Goal: Register for event/course

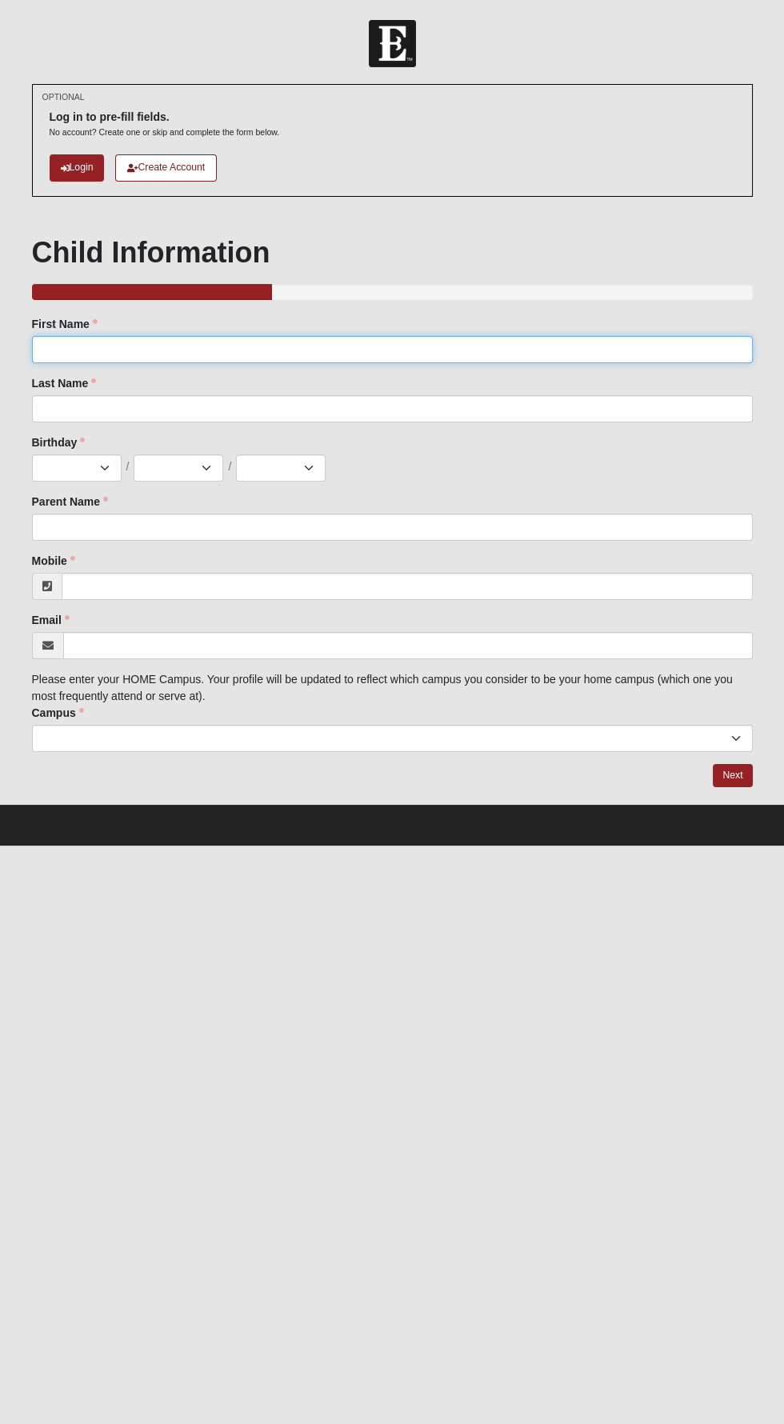
click at [575, 346] on input "First Name" at bounding box center [392, 349] width 721 height 27
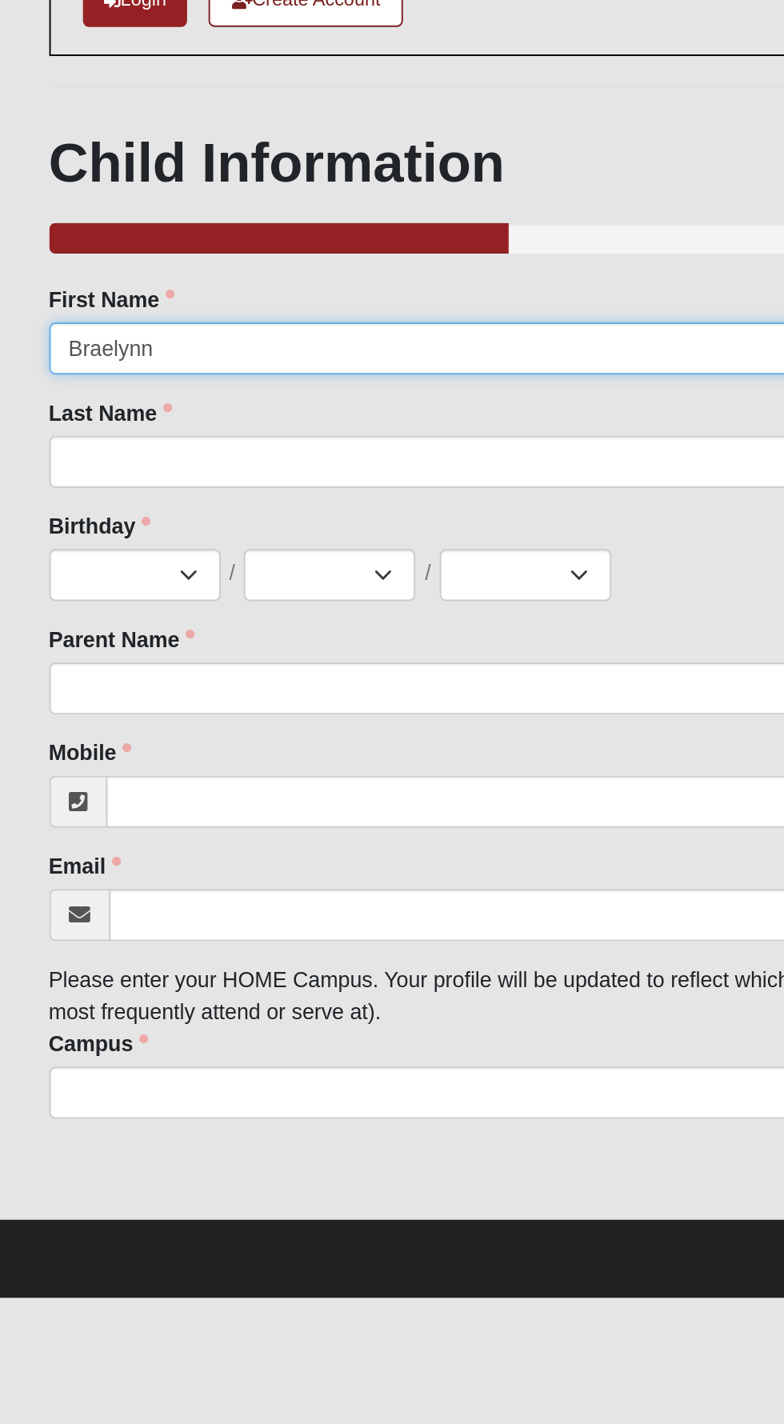
type input "Braelynn"
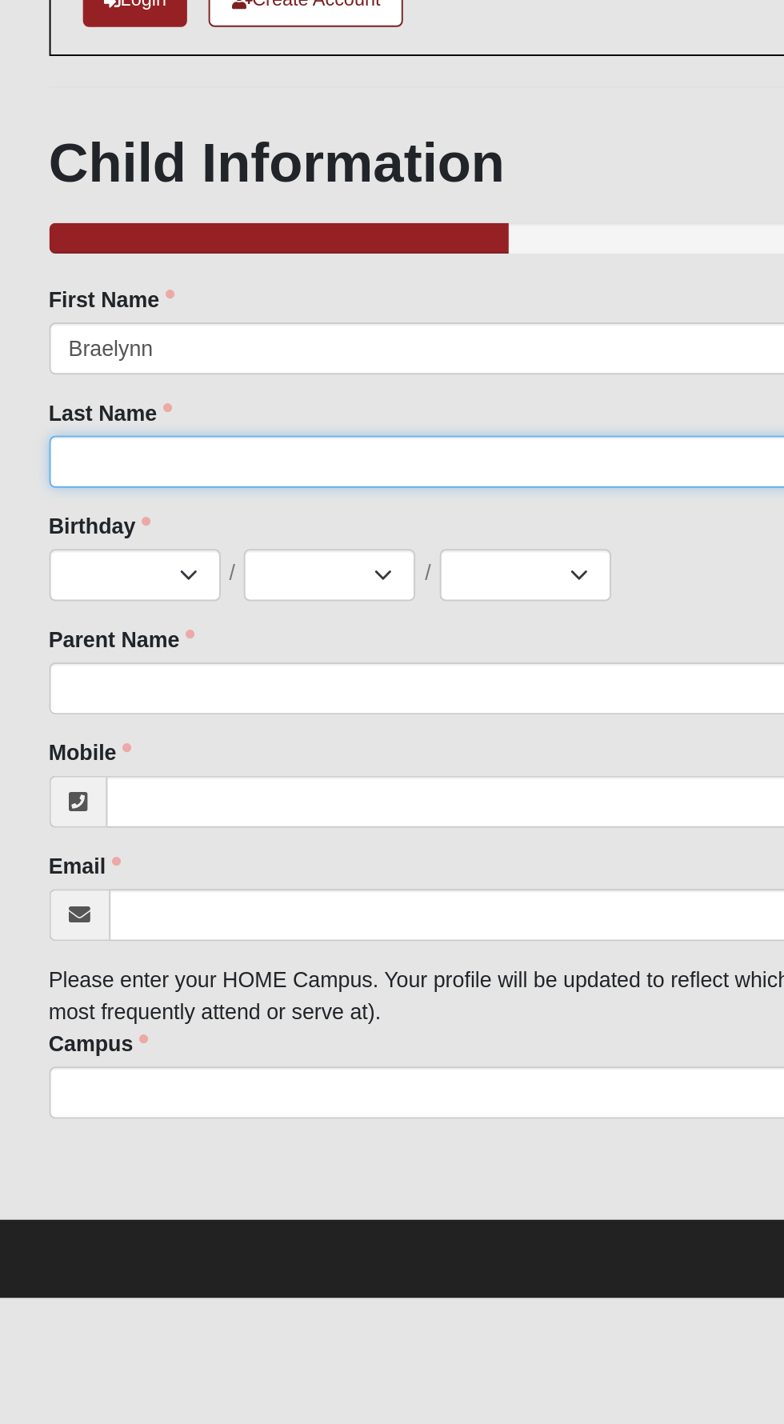
click at [67, 405] on input "Last Name" at bounding box center [392, 408] width 721 height 27
type input "[PERSON_NAME]"
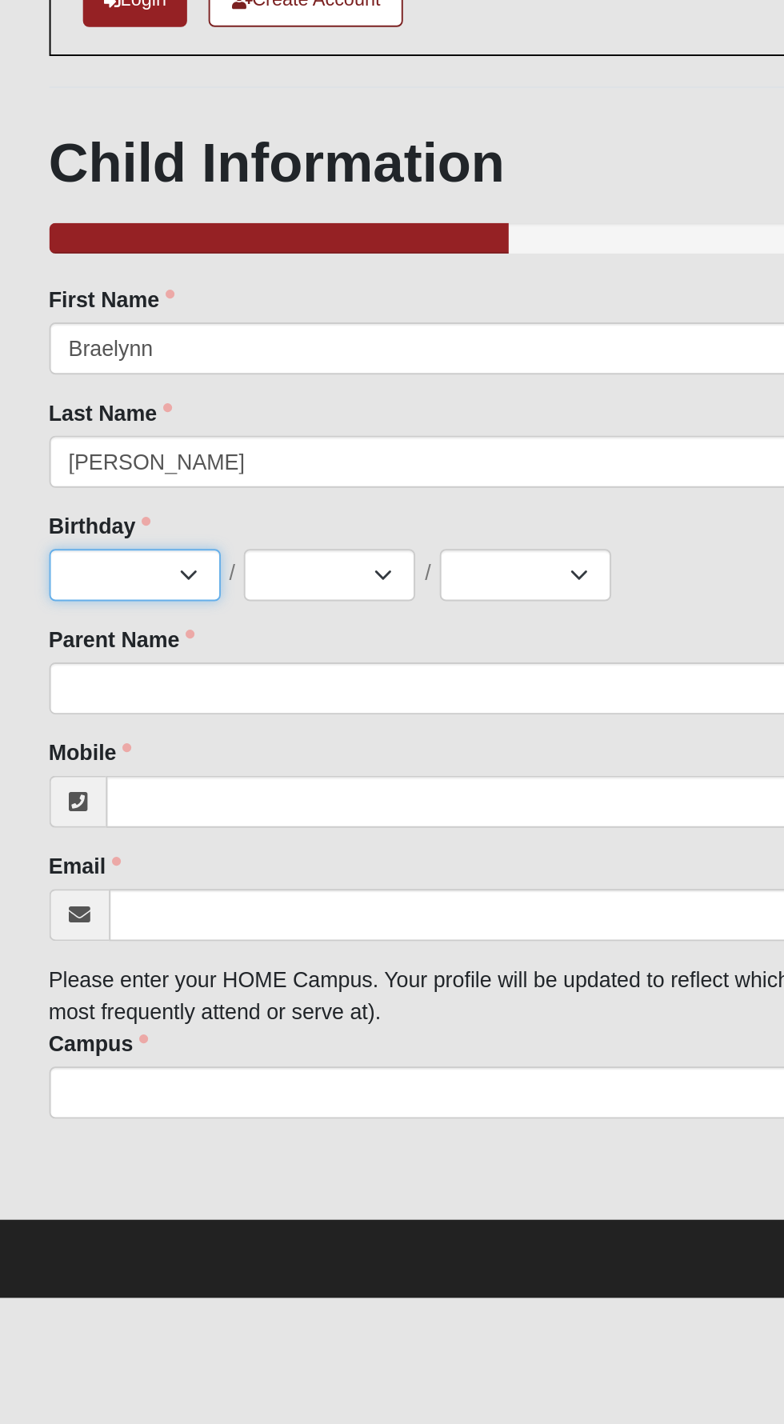
click at [46, 454] on select "Jan Feb Mar Apr May Jun Jul Aug Sep Oct Nov Dec" at bounding box center [77, 467] width 90 height 27
click at [32, 454] on select "Jan Feb Mar Apr May Jun Jul Aug Sep Oct Nov Dec" at bounding box center [77, 467] width 90 height 27
click at [64, 476] on select "Jan Feb Mar Apr May Jun Jul Aug Sep Oct Nov Dec" at bounding box center [77, 467] width 90 height 27
select select "6"
click at [32, 454] on select "Jan Feb Mar Apr May Jun Jul Aug Sep Oct Nov Dec" at bounding box center [77, 467] width 90 height 27
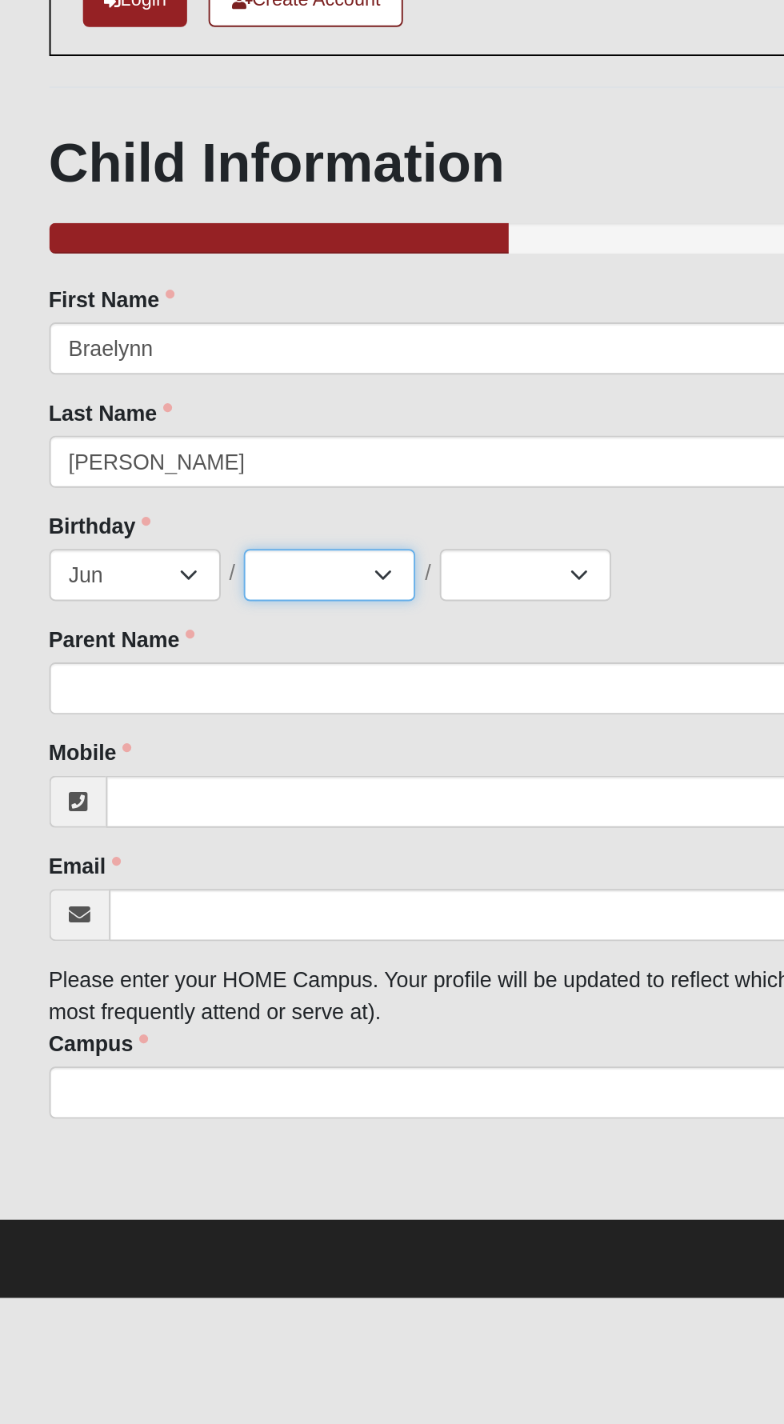
click at [188, 462] on select "1 2 3 4 5 6 7 8 9 10 11 12 13 14 15 16 17 18 19 20 21 22 23 24 25 26 27 28 29 3…" at bounding box center [179, 467] width 90 height 27
select select "5"
click at [135, 454] on select "1 2 3 4 5 6 7 8 9 10 11 12 13 14 15 16 17 18 19 20 21 22 23 24 25 26 27 28 29 3…" at bounding box center [179, 467] width 90 height 27
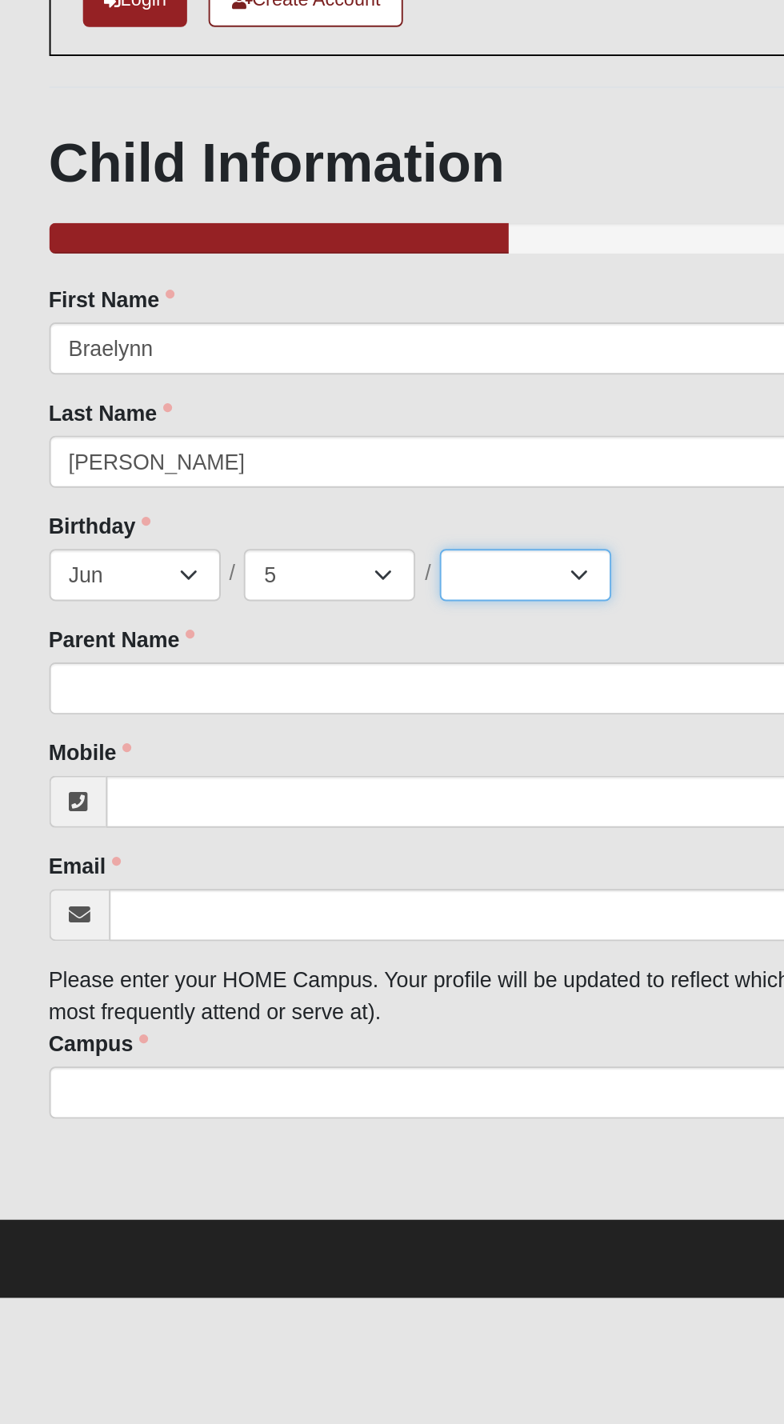
click at [300, 454] on select "2025 2024 2023 2022 2021 2020 2019 2018 2017 2016 2015 2014 2013 2012 2011 2010…" at bounding box center [281, 467] width 90 height 27
select select "2018"
click at [239, 454] on select "2025 2024 2023 2022 2021 2020 2019 2018 2017 2016 2015 2014 2013 2012 2011 2010…" at bounding box center [281, 467] width 90 height 27
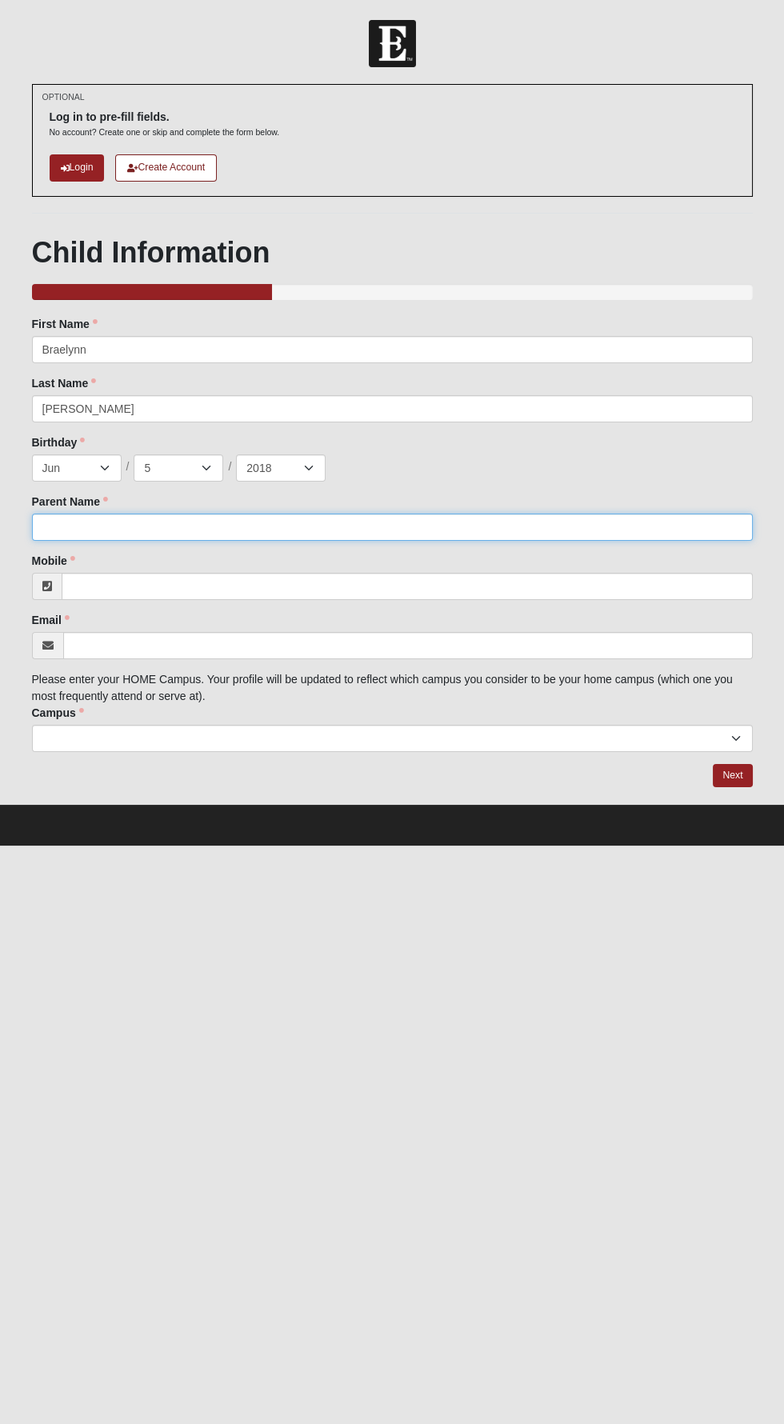
click at [533, 526] on input "Parent Name" at bounding box center [392, 527] width 721 height 27
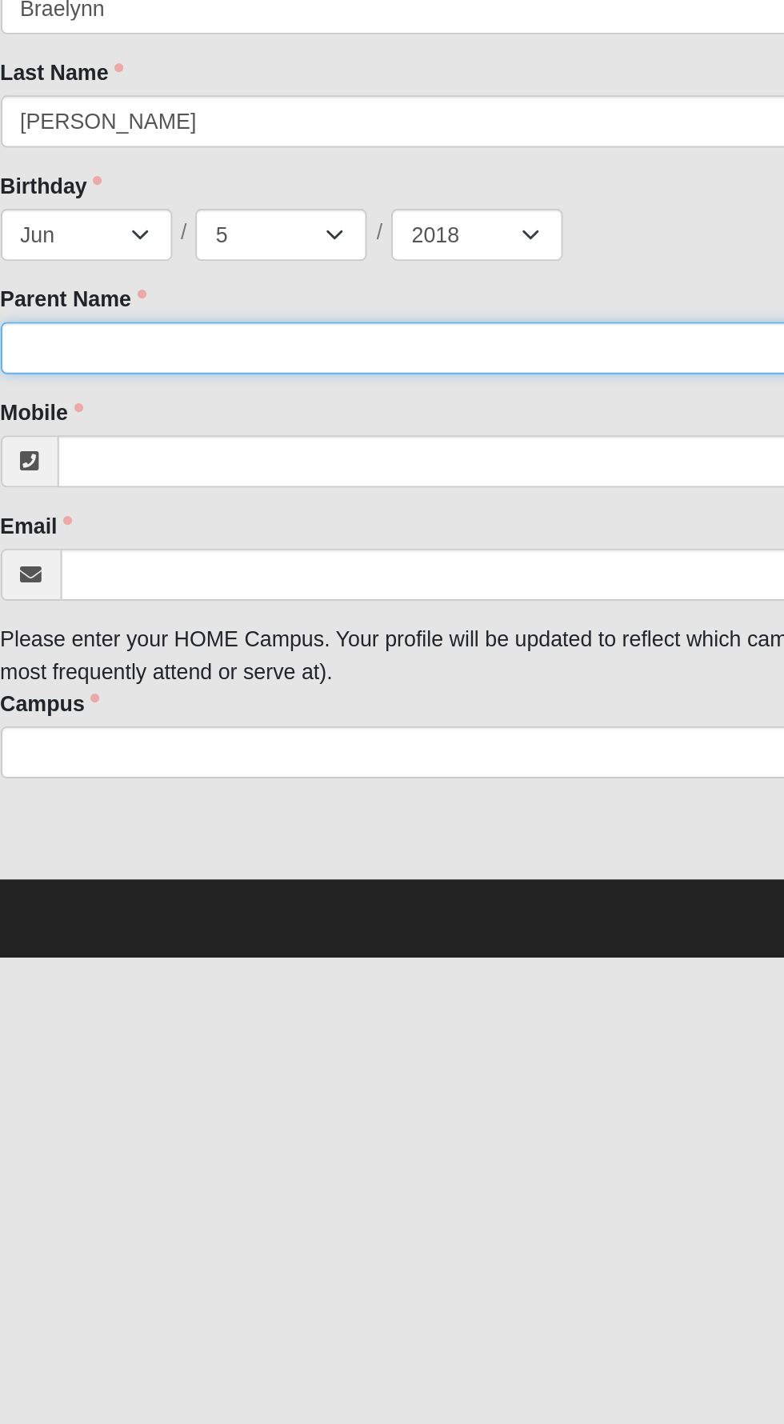
type input "Jackie McRae"
type input "[PHONE_NUMBER]"
click at [168, 514] on input "Jackie McRae" at bounding box center [392, 527] width 721 height 27
type input "Jackie McRae"
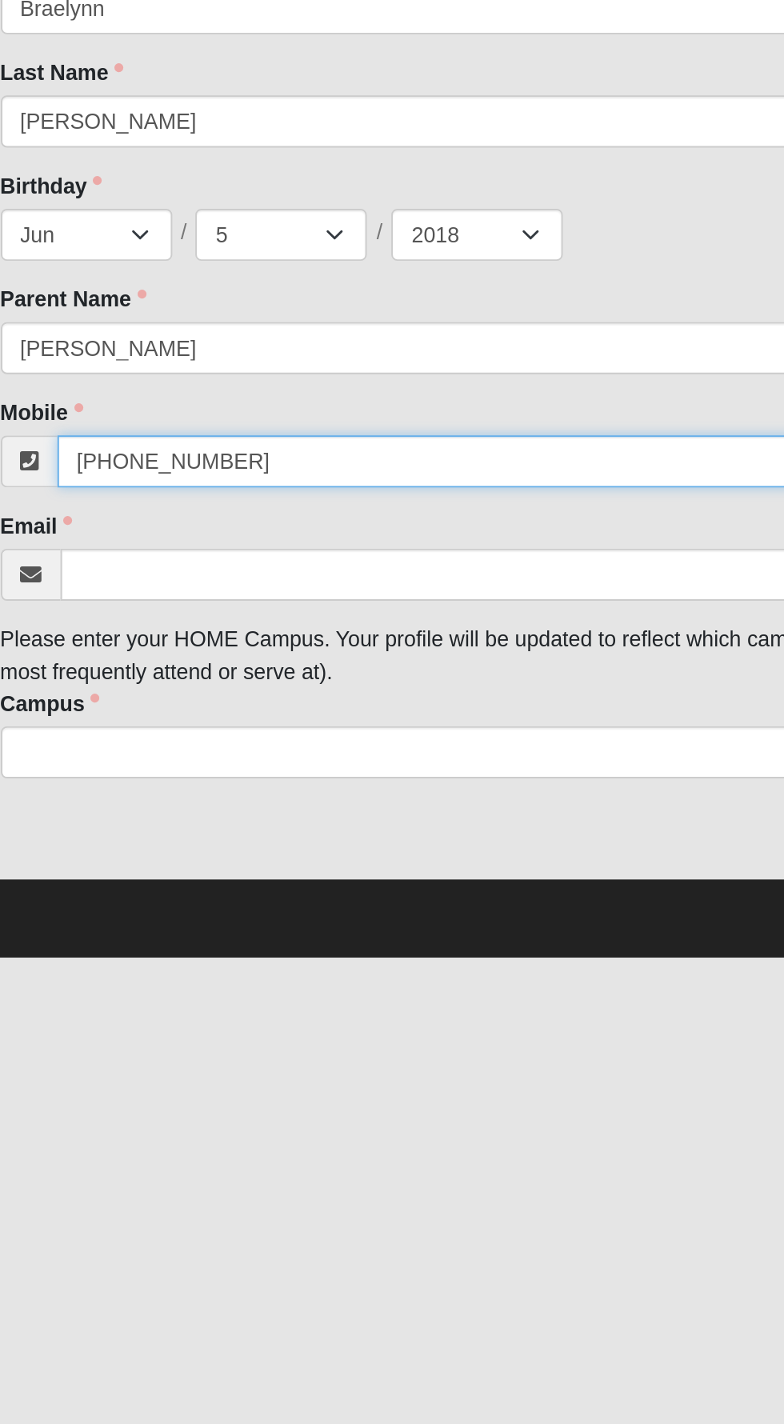
click at [202, 590] on input "(904) 563-2760" at bounding box center [407, 586] width 691 height 27
type input "(904) 563-2760"
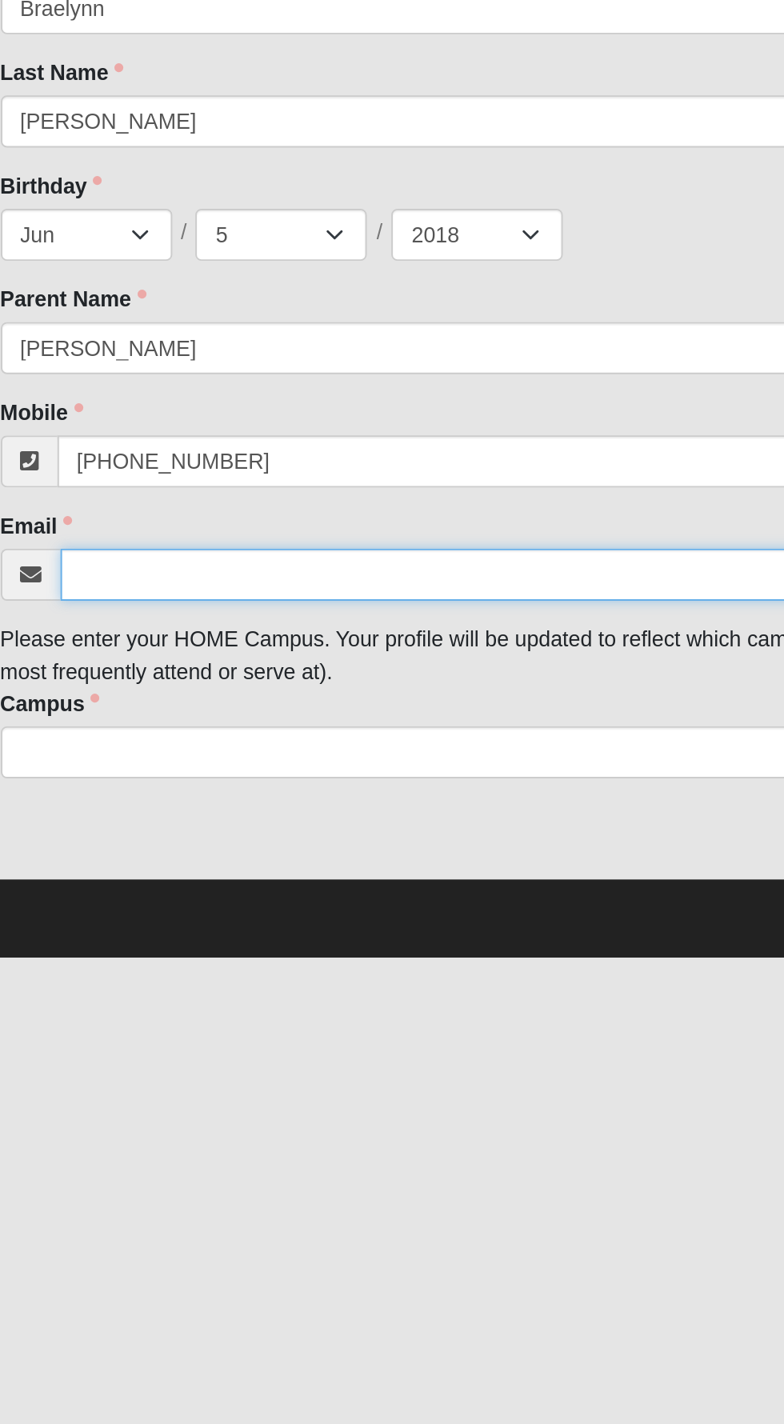
click at [95, 642] on input "Email" at bounding box center [408, 645] width 690 height 27
type input "a"
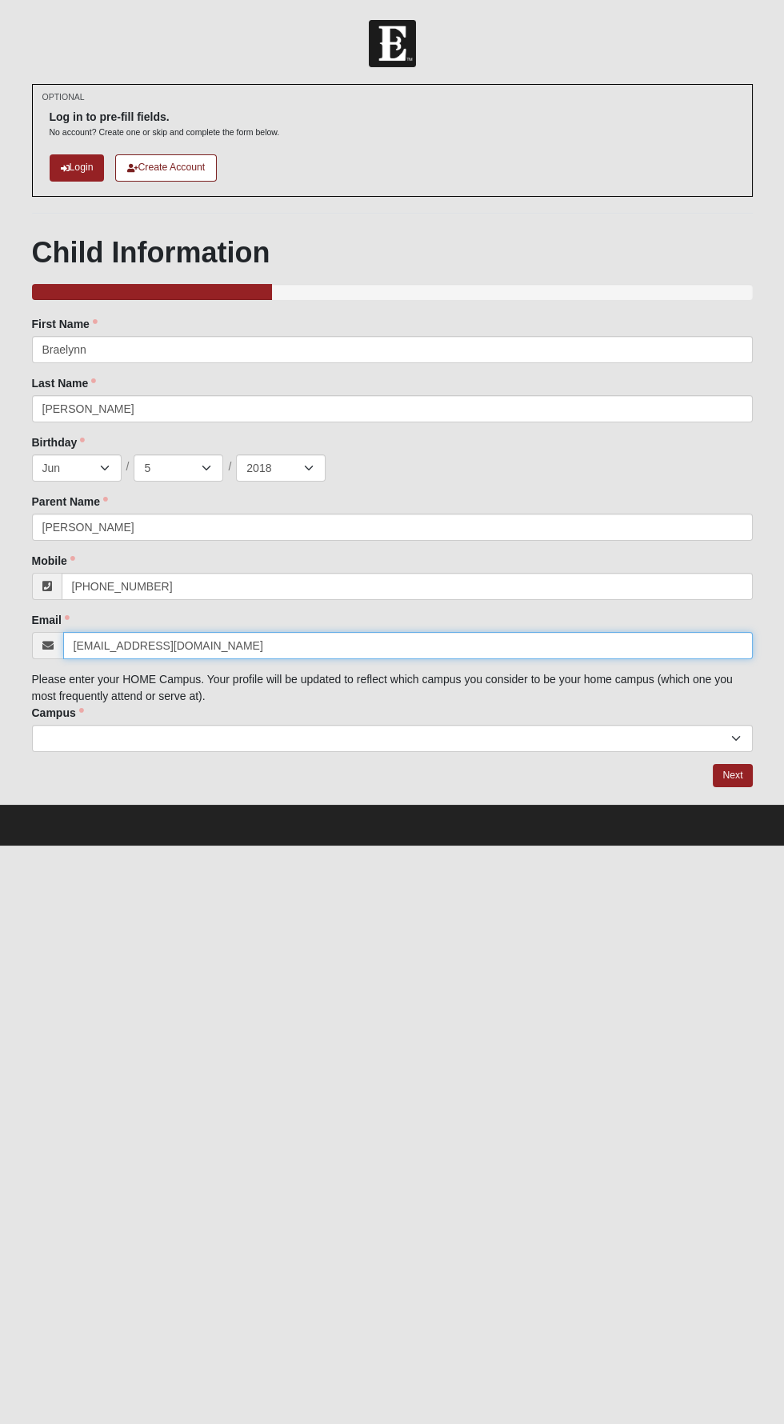
type input "Jackiemcrae912@gmail.com"
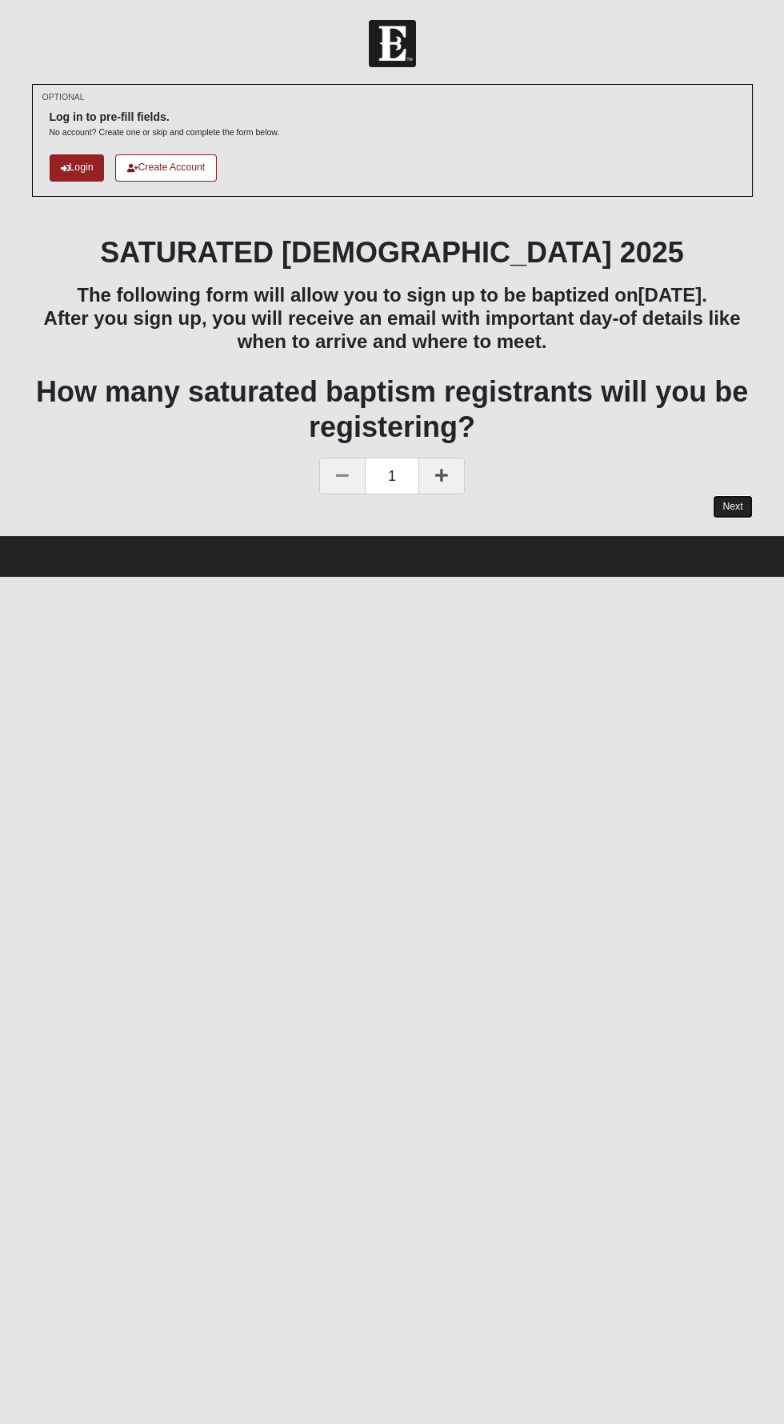
click at [732, 518] on link "Next" at bounding box center [732, 506] width 39 height 23
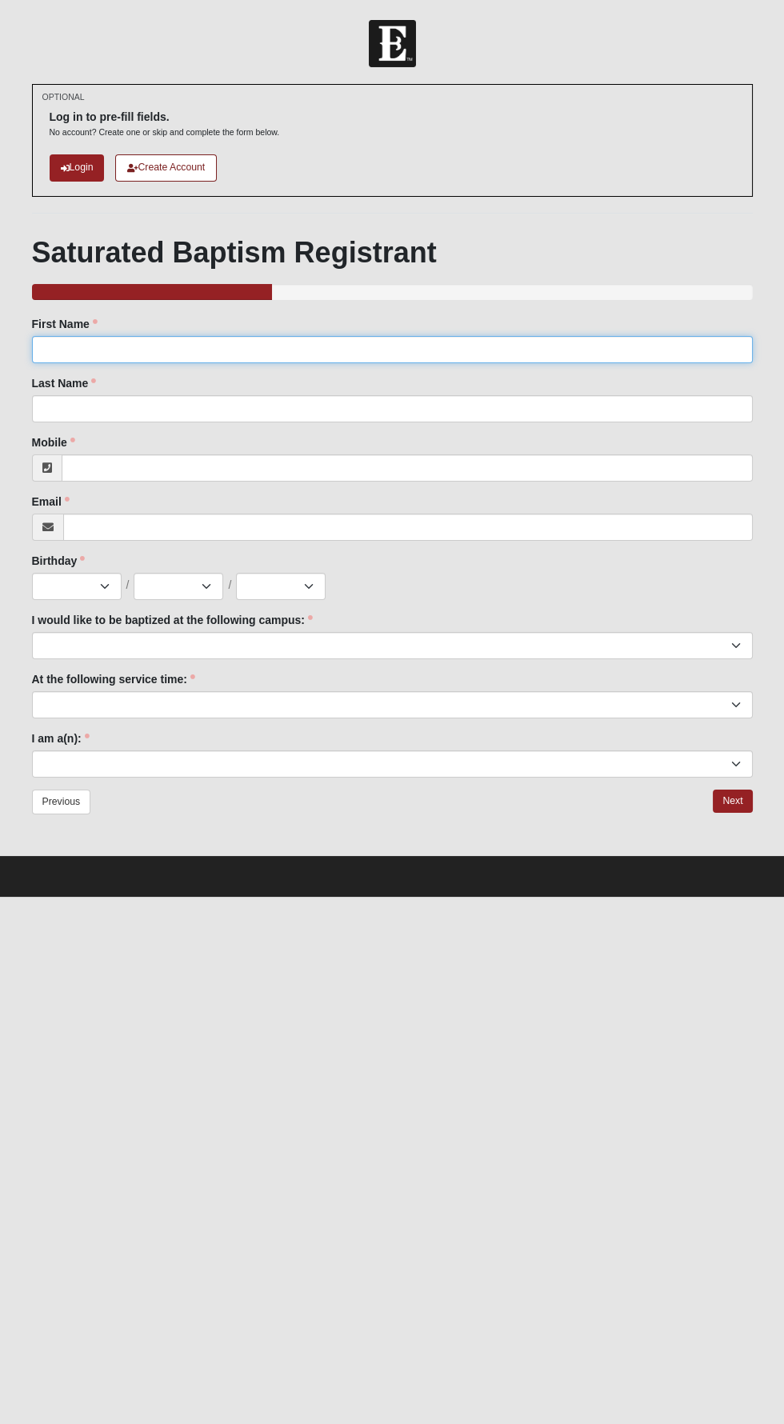
click at [659, 352] on input "First Name" at bounding box center [392, 349] width 721 height 27
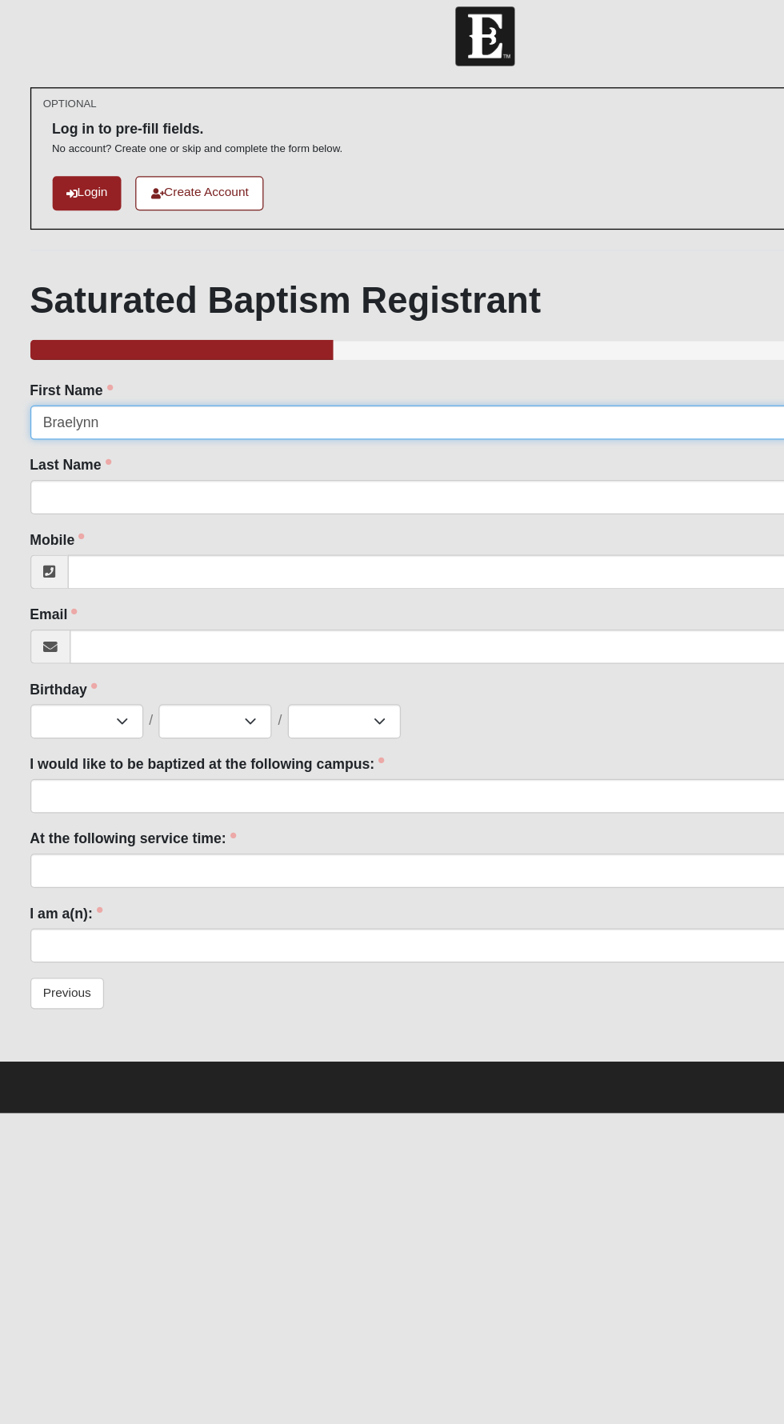
type input "Braelynn"
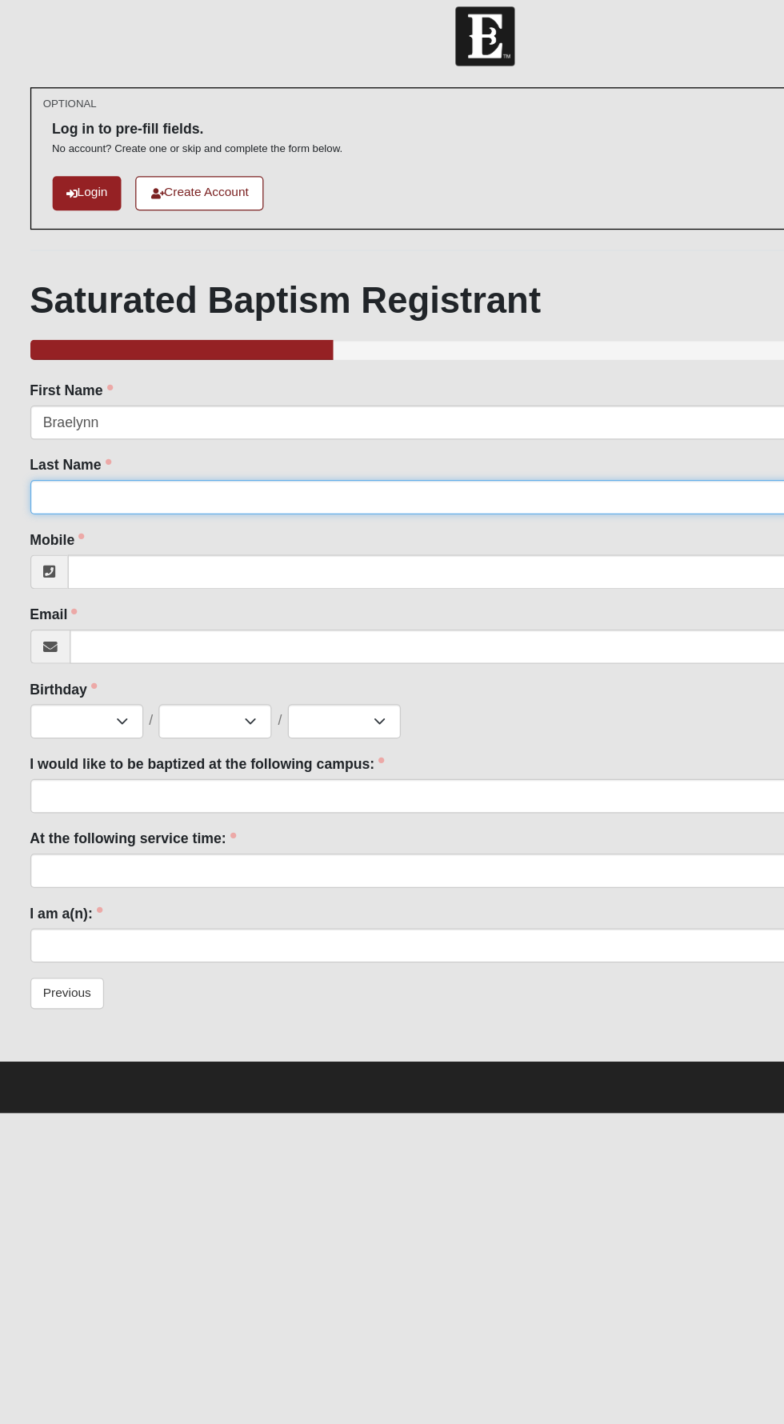
click at [418, 406] on input "Last Name" at bounding box center [392, 408] width 721 height 27
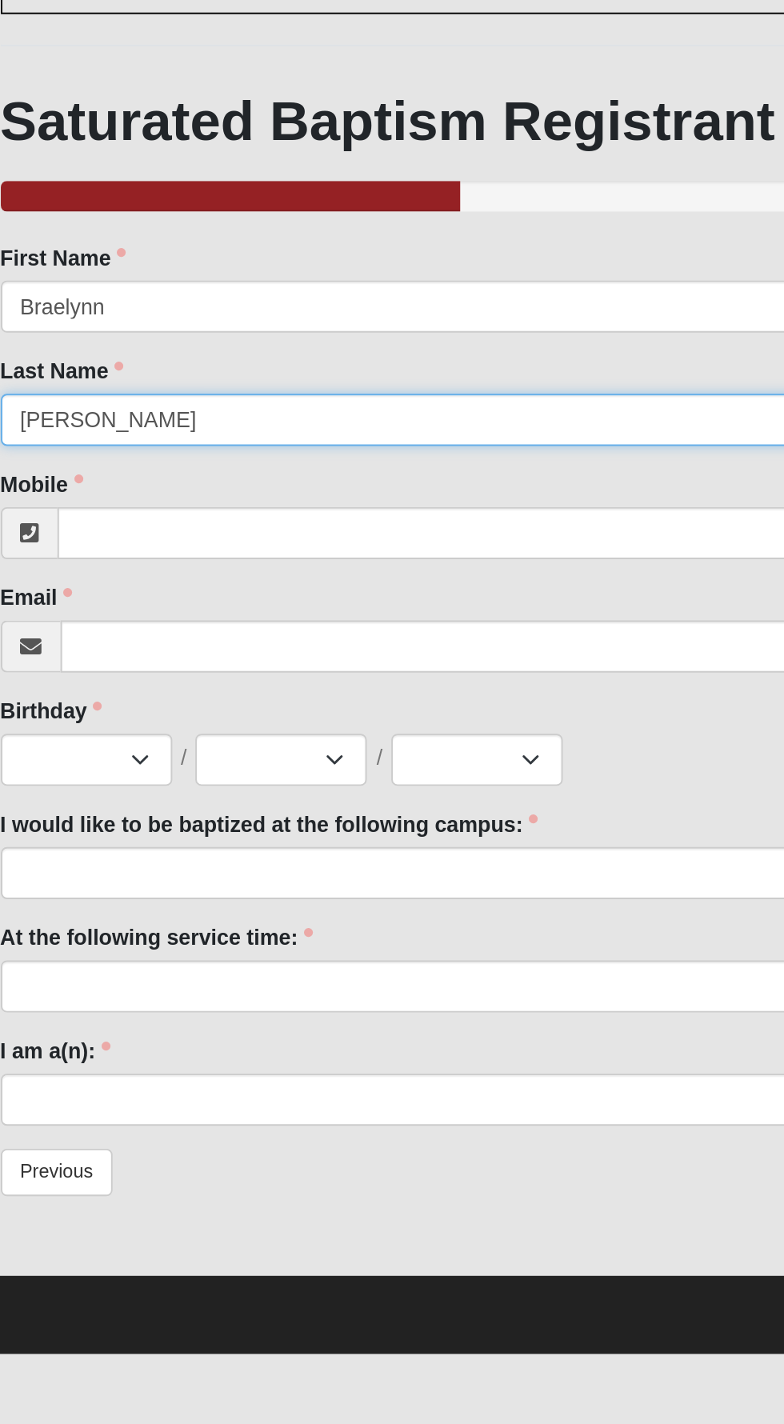
type input "McRae"
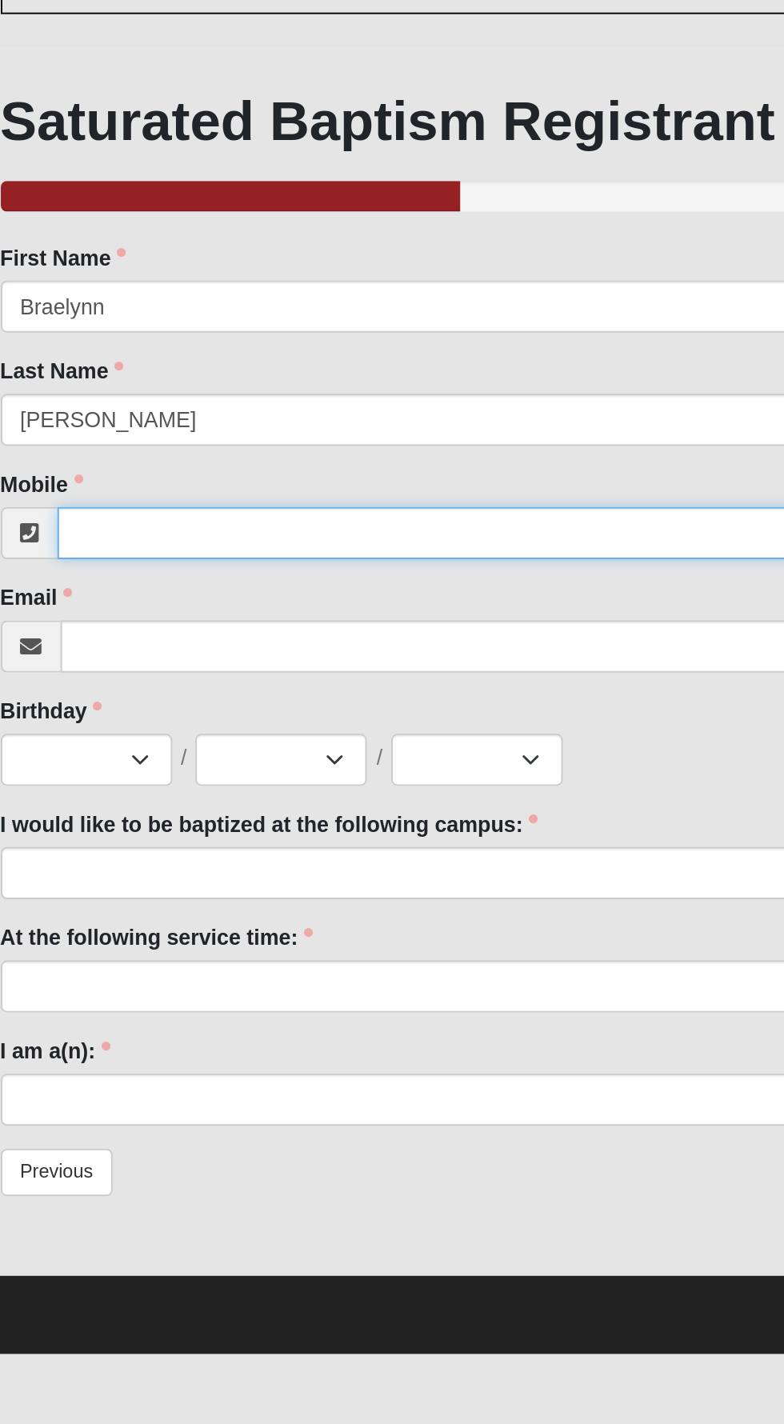
click at [102, 462] on input "Mobile" at bounding box center [407, 467] width 691 height 27
click at [94, 468] on input "Mobile" at bounding box center [407, 467] width 691 height 27
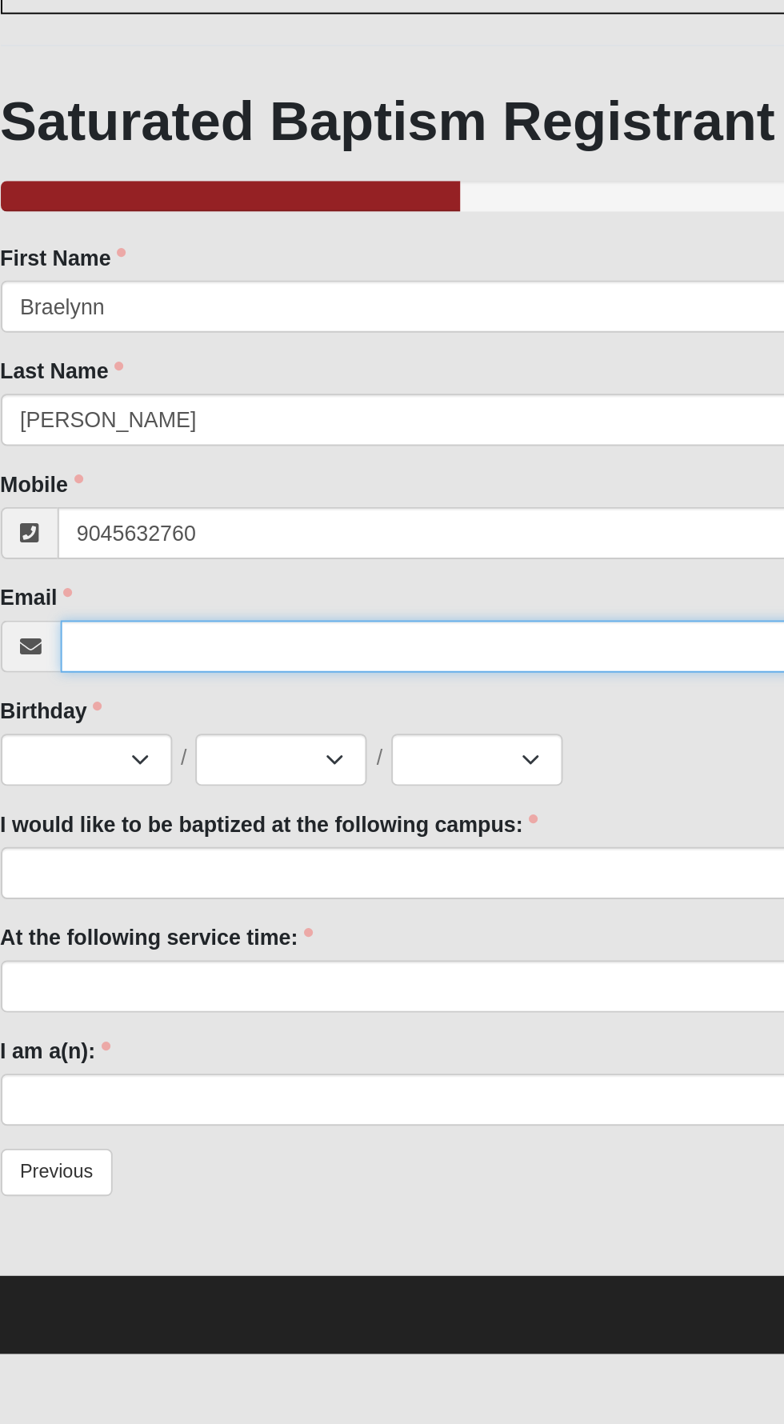
click at [80, 522] on input "Email" at bounding box center [408, 527] width 690 height 27
type input "(904) 563-2760"
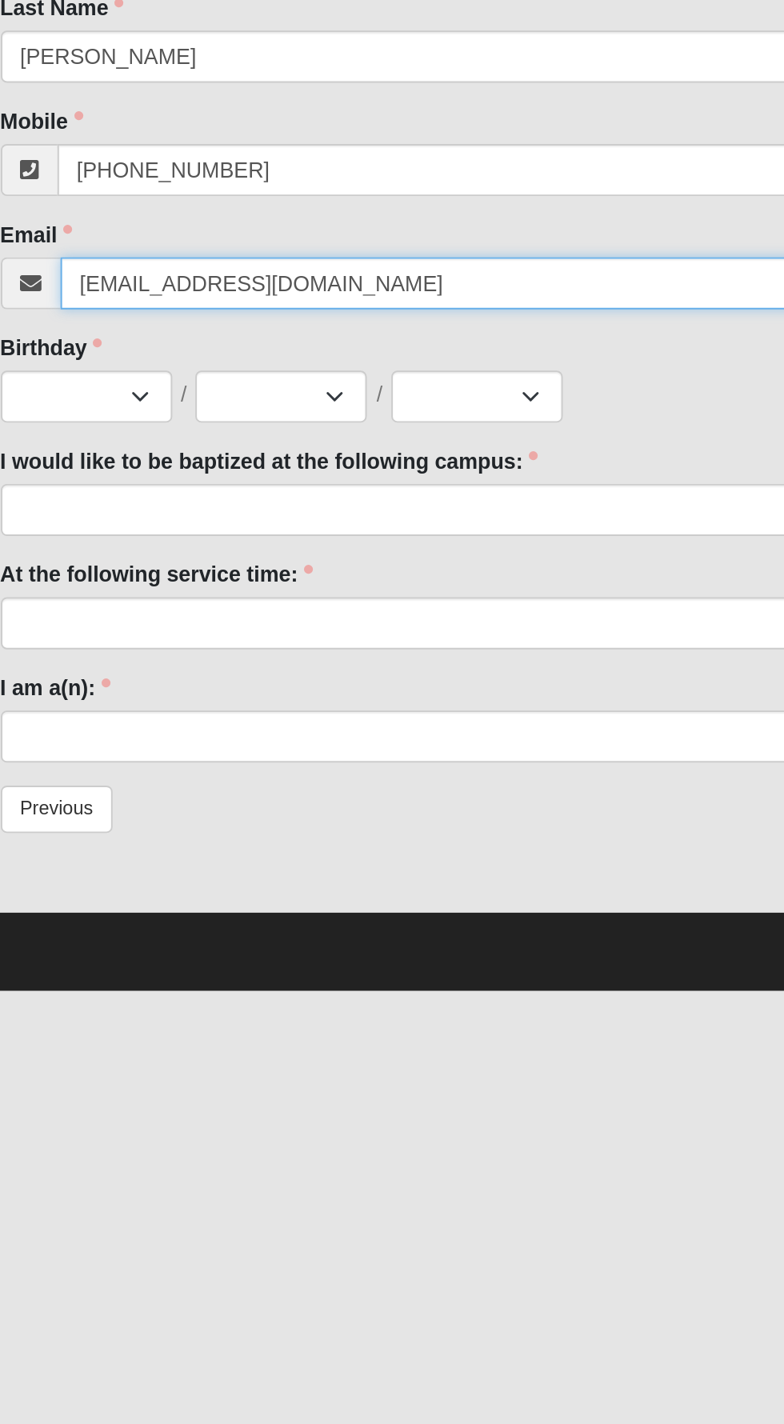
type input "jackiemcrae912@gmail.com"
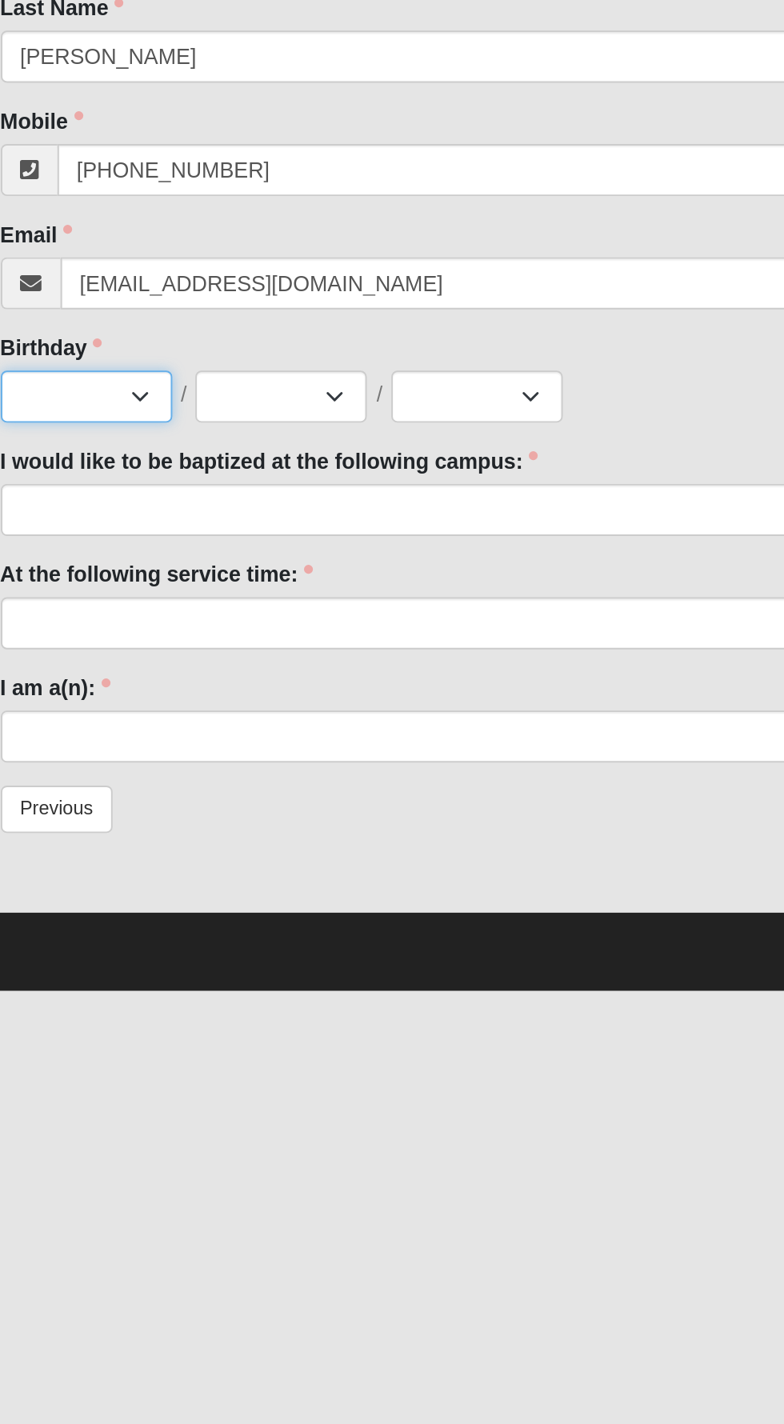
click at [82, 586] on select "Jan Feb Mar Apr May Jun Jul Aug Sep Oct Nov Dec" at bounding box center [77, 586] width 90 height 27
select select "6"
click at [32, 573] on select "Jan Feb Mar Apr May Jun Jul Aug Sep Oct Nov Dec" at bounding box center [77, 586] width 90 height 27
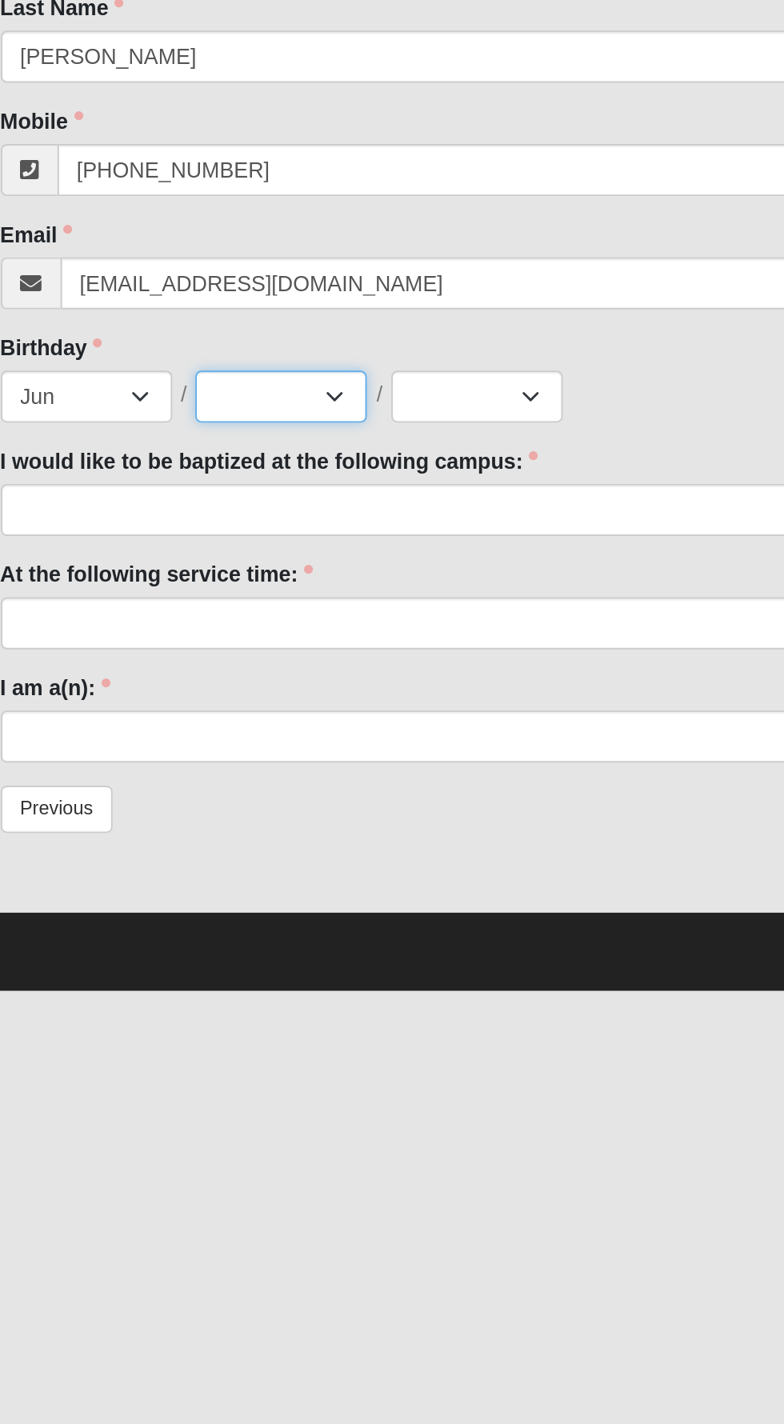
click at [189, 580] on select "1 2 3 4 5 6 7 8 9 10 11 12 13 14 15 16 17 18 19 20 21 22 23 24 25 26 27 28 29 3…" at bounding box center [179, 586] width 90 height 27
select select "5"
click at [135, 573] on select "1 2 3 4 5 6 7 8 9 10 11 12 13 14 15 16 17 18 19 20 21 22 23 24 25 26 27 28 29 3…" at bounding box center [179, 586] width 90 height 27
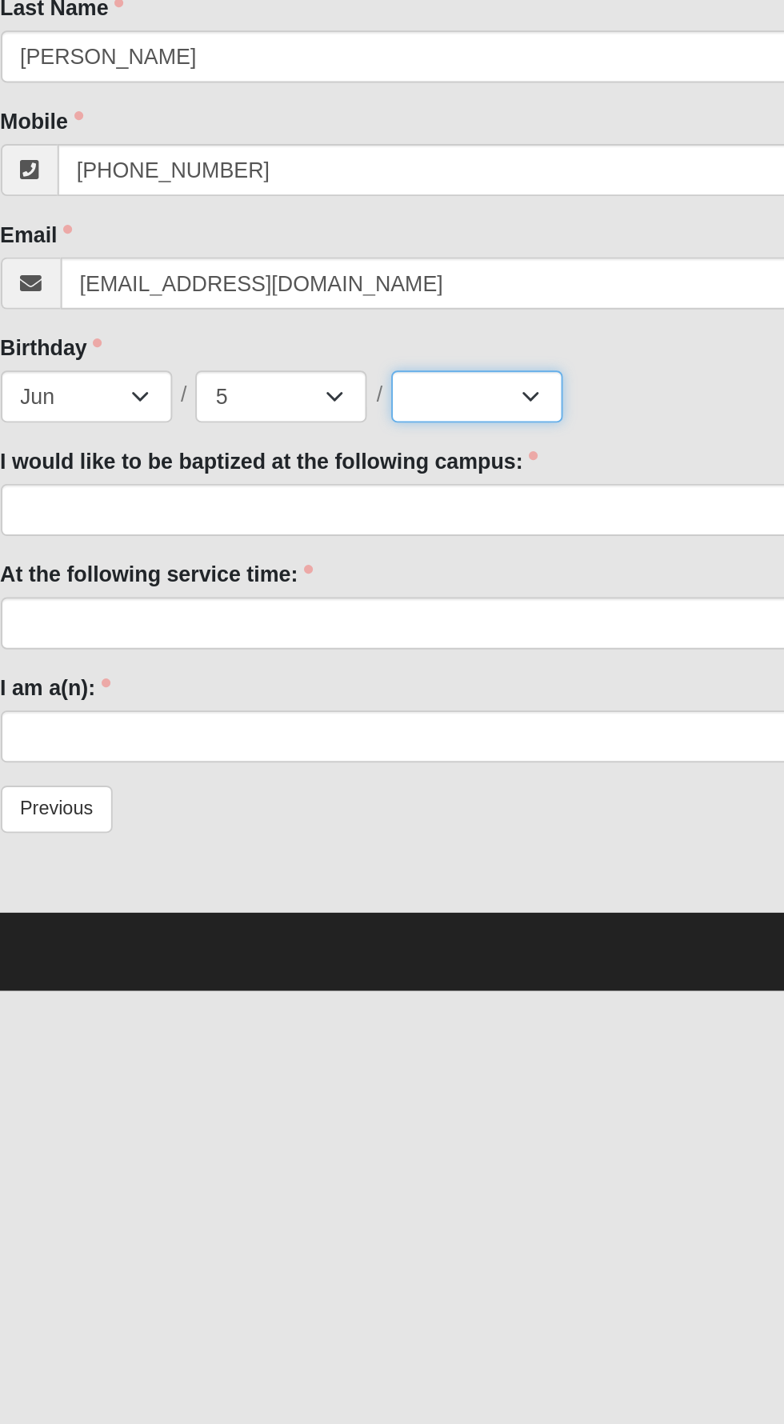
click at [285, 586] on select "2025 2024 2023 2022 2021 2020 2019 2018 2017 2016 2015 2014 2013 2012 2011 2010…" at bounding box center [281, 586] width 90 height 27
select select "2018"
click at [239, 573] on select "2025 2024 2023 2022 2021 2020 2019 2018 2017 2016 2015 2014 2013 2012 2011 2010…" at bounding box center [281, 586] width 90 height 27
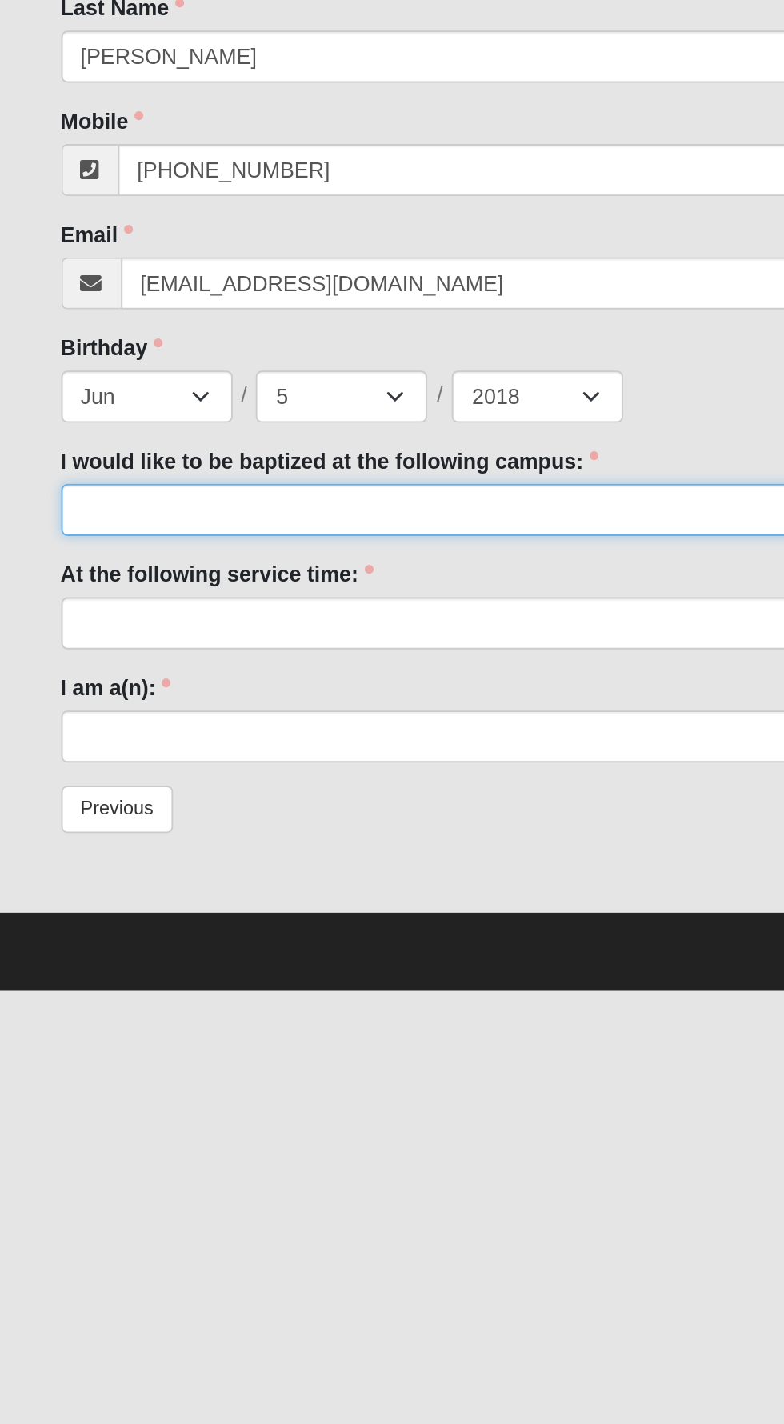
click at [70, 641] on select "Arlington Baymeadows Fleming Island Jesup Mandarin North Jax Orange Park Palatk…" at bounding box center [392, 645] width 721 height 27
select select "13"
click at [32, 632] on select "Arlington Baymeadows Fleming Island Jesup Mandarin North Jax Orange Park Palatk…" at bounding box center [392, 645] width 721 height 27
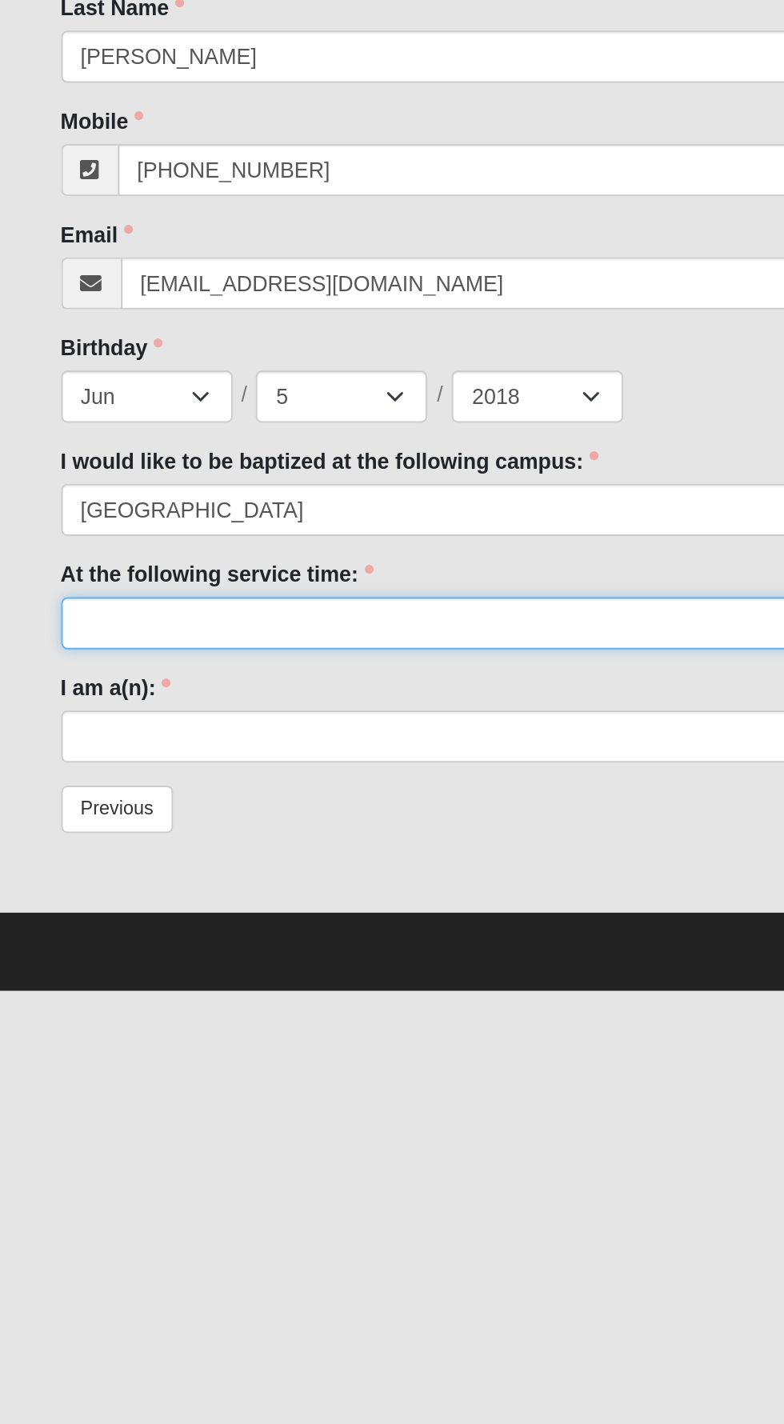
click at [66, 704] on select "9:00am 11:22am 4:22pm (San Pablo and Fleming Island Only)" at bounding box center [392, 704] width 721 height 27
select select "11:22am"
click at [32, 691] on select "9:00am 11:22am 4:22pm (San Pablo and Fleming Island Only)" at bounding box center [392, 704] width 721 height 27
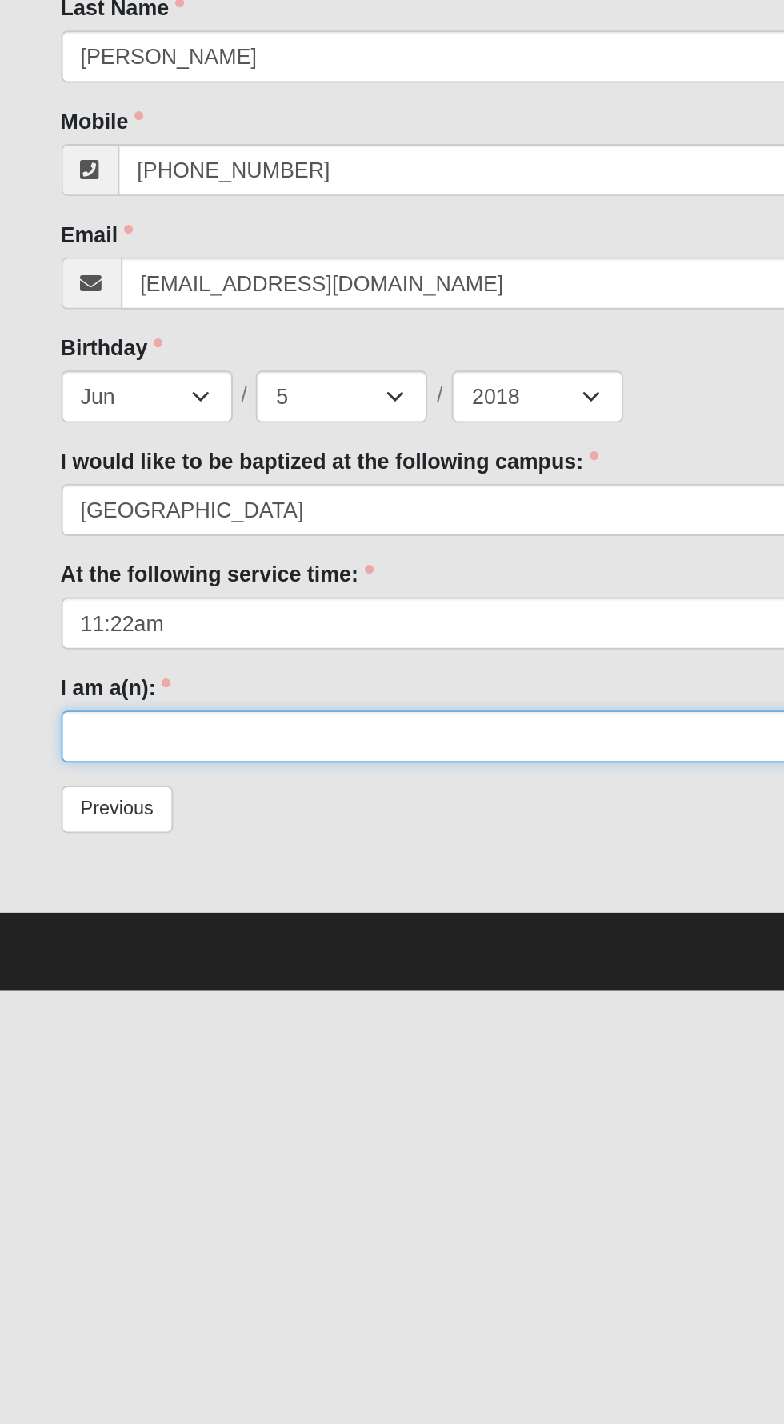
click at [67, 765] on select "Adult (25+) Young Adult (18-25) High School Student (8-12th Grade) Middle Schoo…" at bounding box center [392, 763] width 721 height 27
select select "Kid (0-5th Grade)"
click at [32, 750] on select "Adult (25+) Young Adult (18-25) High School Student (8-12th Grade) Middle Schoo…" at bounding box center [392, 763] width 721 height 27
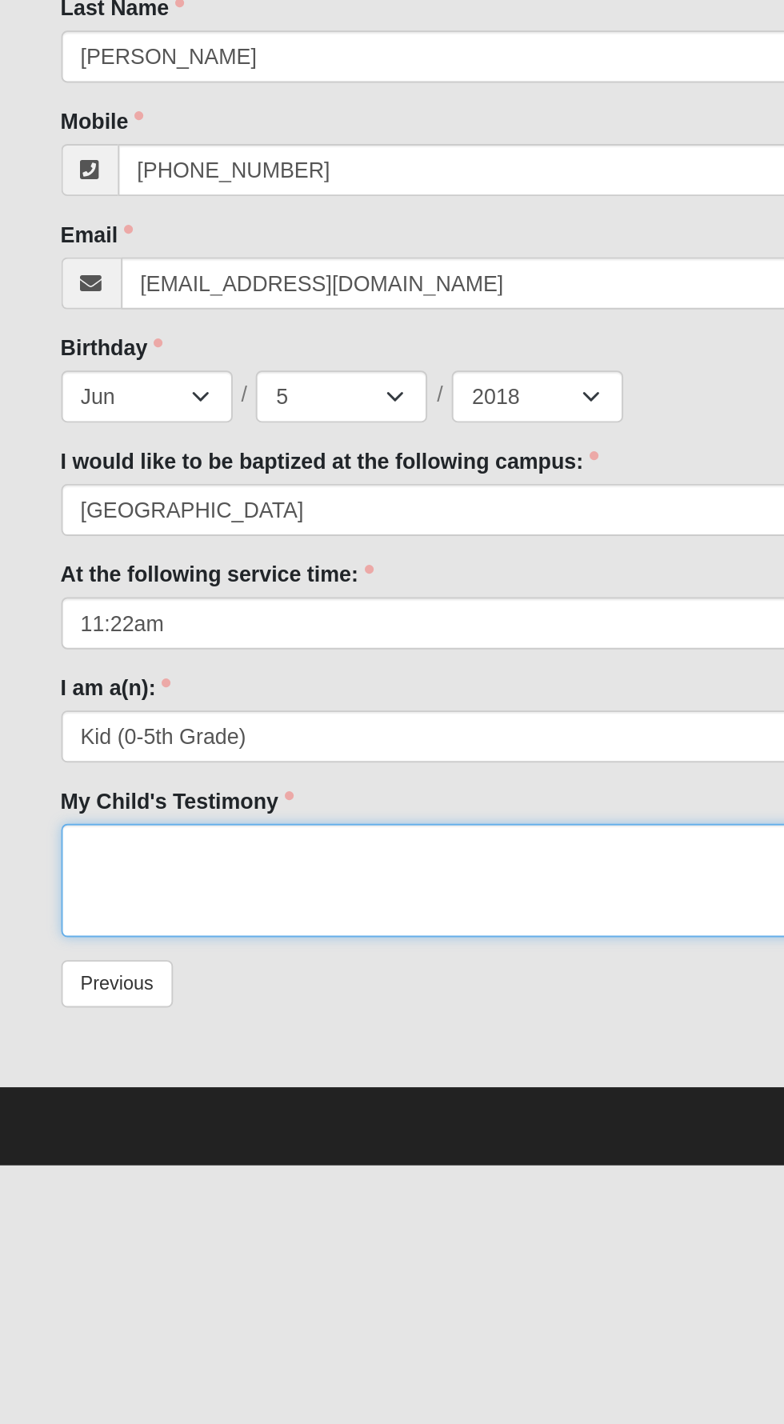
click at [85, 828] on textarea "My Child's Testimony" at bounding box center [392, 839] width 721 height 59
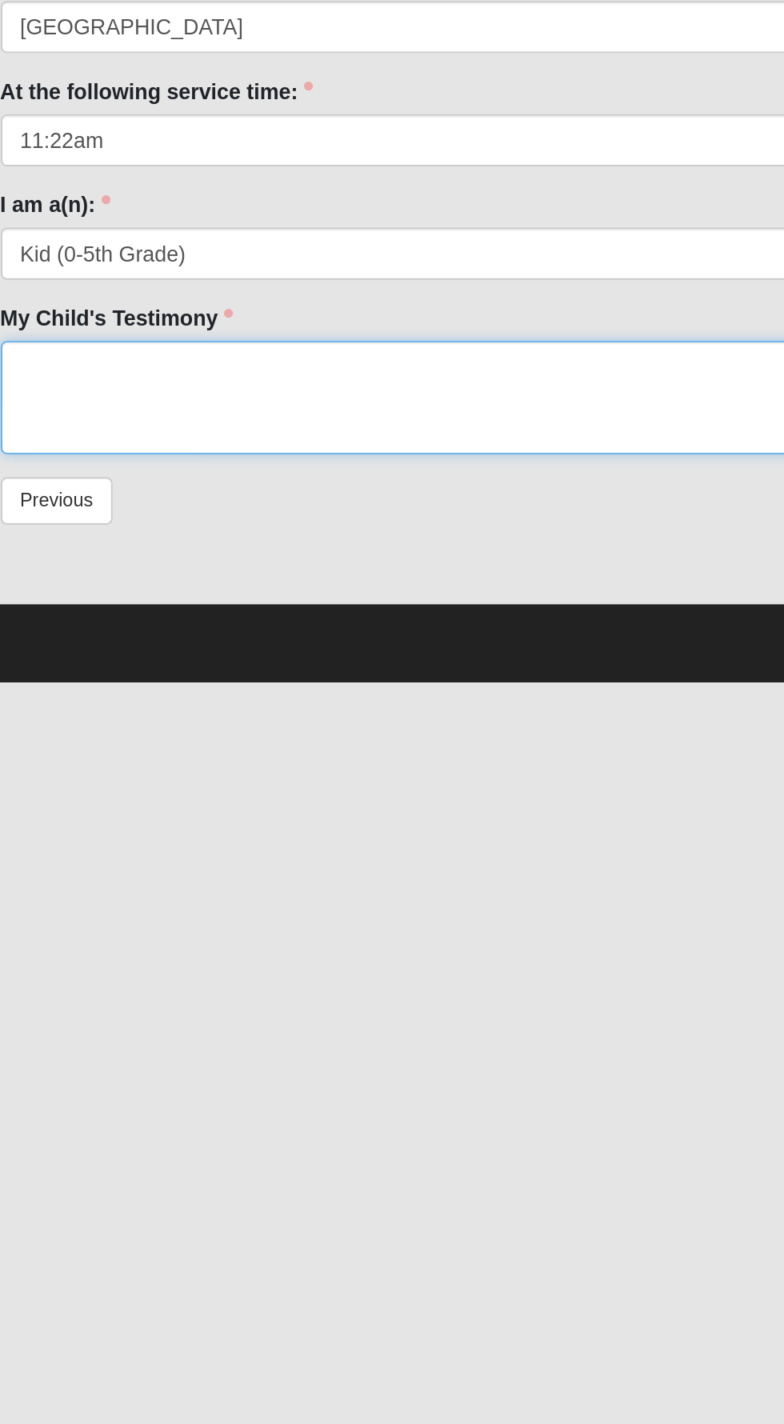
click at [118, 819] on textarea "My Child's Testimony" at bounding box center [392, 839] width 721 height 59
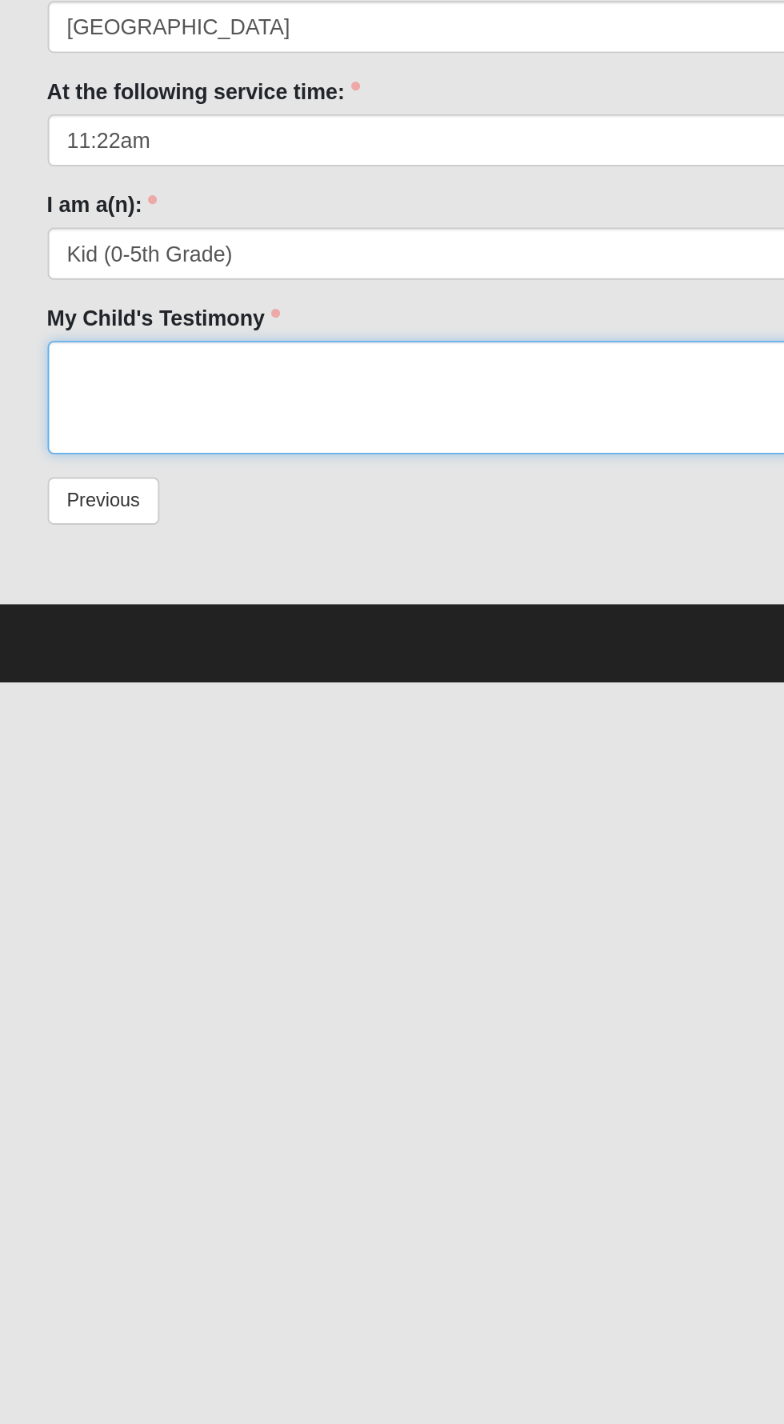
click at [86, 825] on textarea "My Child's Testimony" at bounding box center [392, 839] width 721 height 59
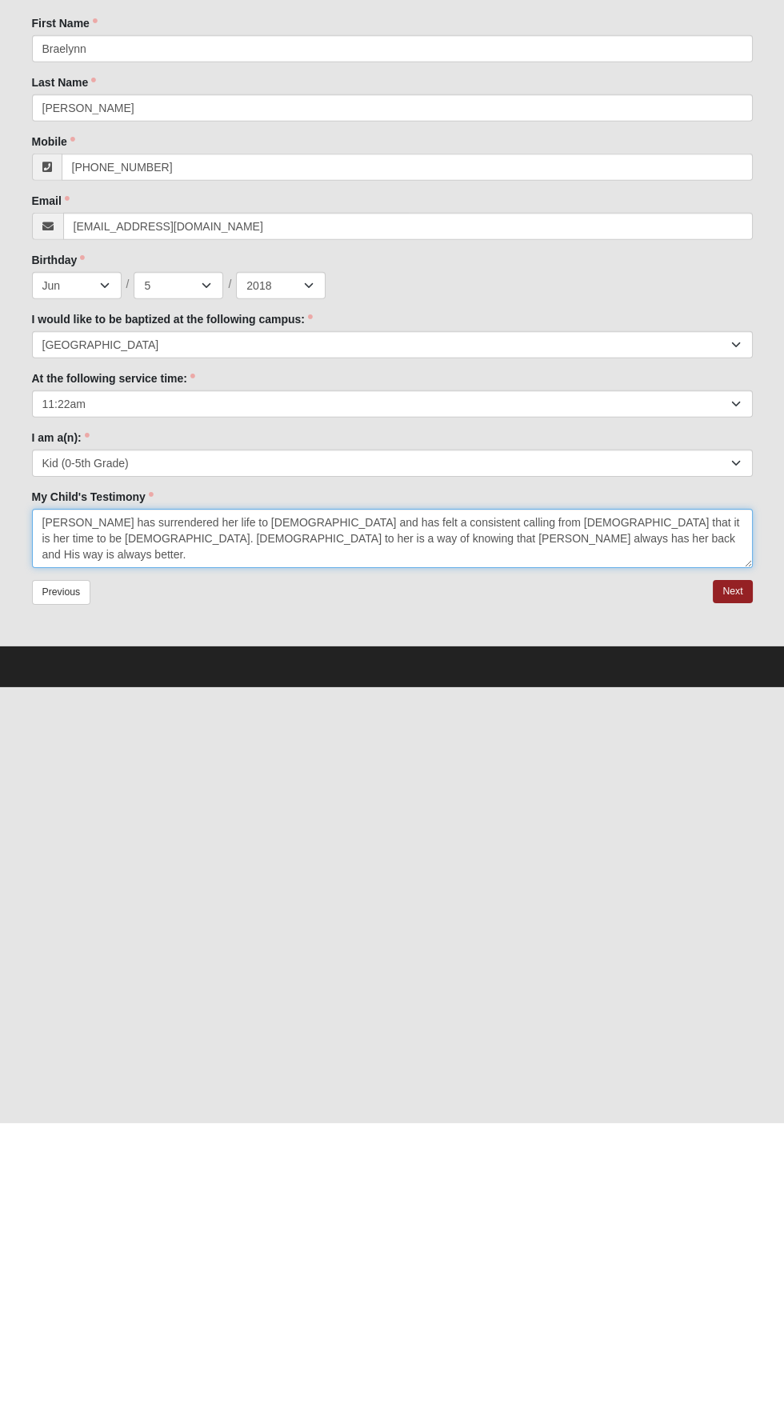
click at [474, 841] on textarea "Braelynn has surrendered her life to Christ and has felt a consistent calling f…" at bounding box center [392, 839] width 721 height 59
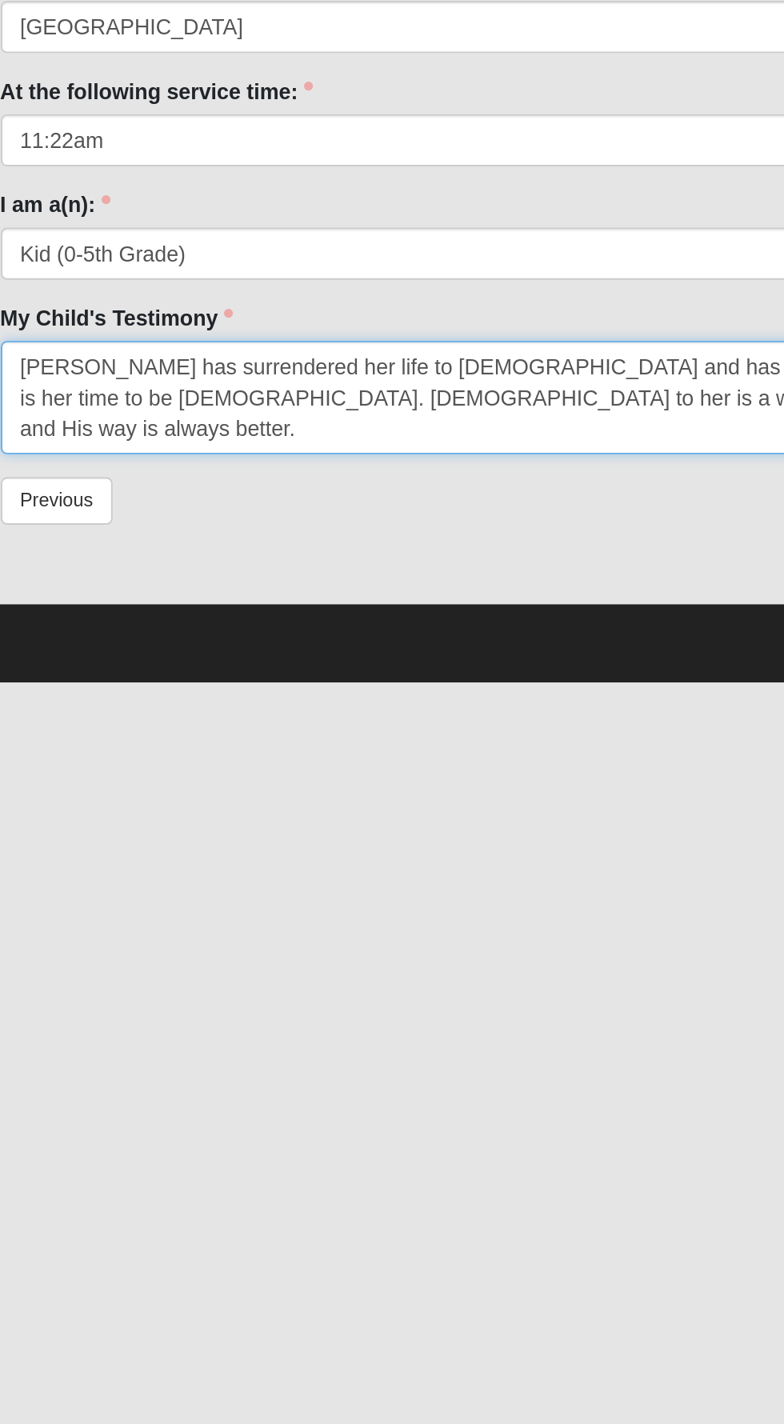
click at [254, 819] on textarea "Braelynn has surrendered her life to Christ and has felt a consistent calling f…" at bounding box center [392, 839] width 721 height 59
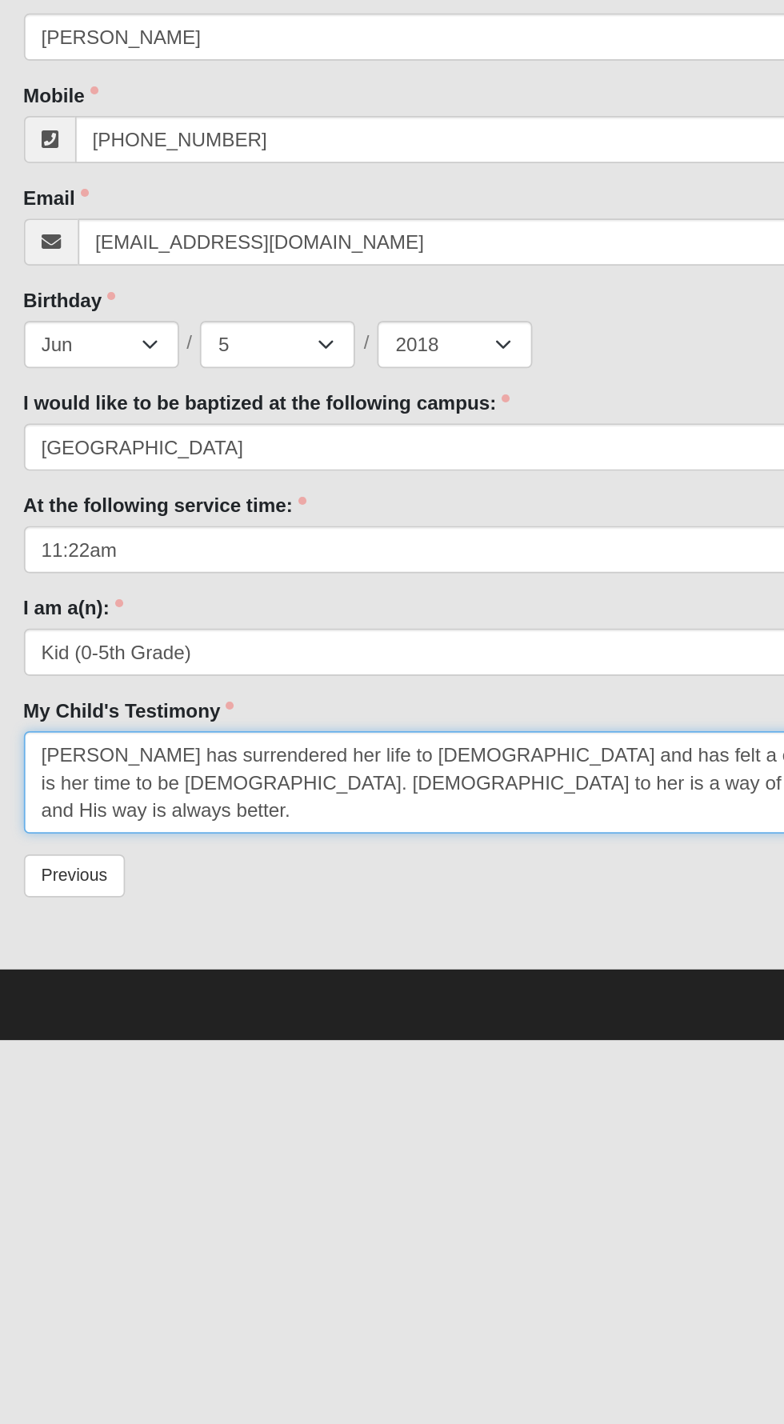
click at [94, 829] on textarea "Braelynn has surrendered her life to Christ and has felt a consistent calling f…" at bounding box center [392, 839] width 721 height 59
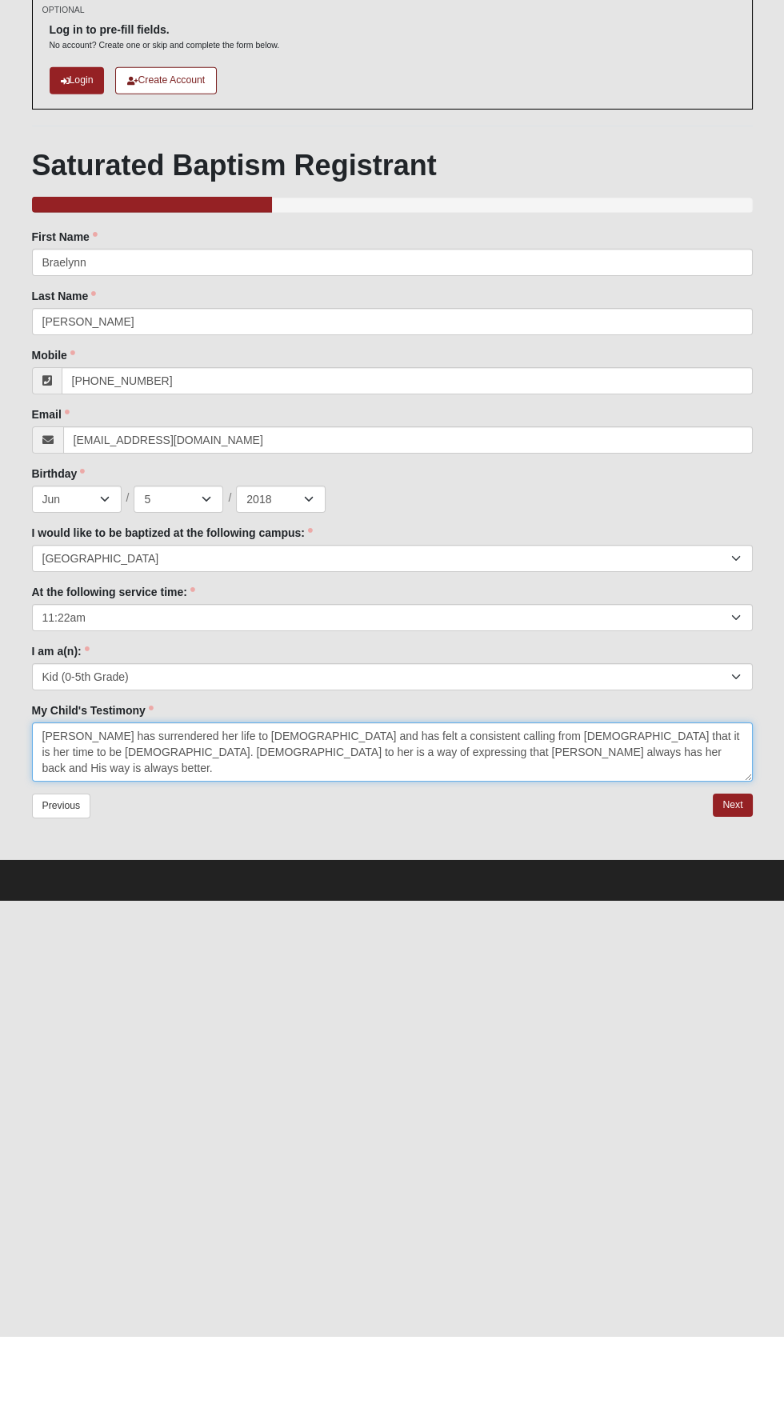
click at [132, 829] on textarea "Braelynn has surrendered her life to Christ and has felt a consistent calling f…" at bounding box center [392, 839] width 721 height 59
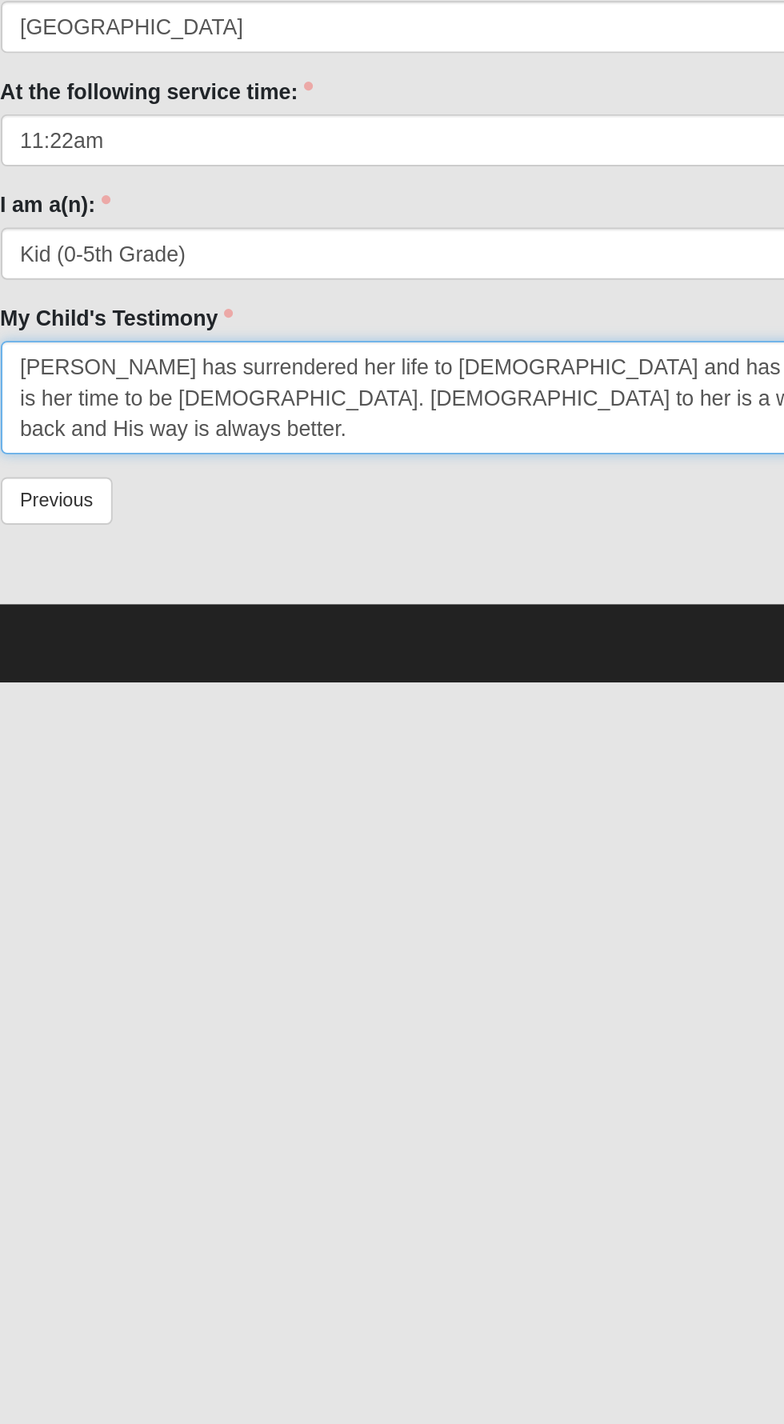
click at [113, 842] on textarea "Braelynn has surrendered her life to Christ and has felt a consistent calling f…" at bounding box center [392, 839] width 721 height 59
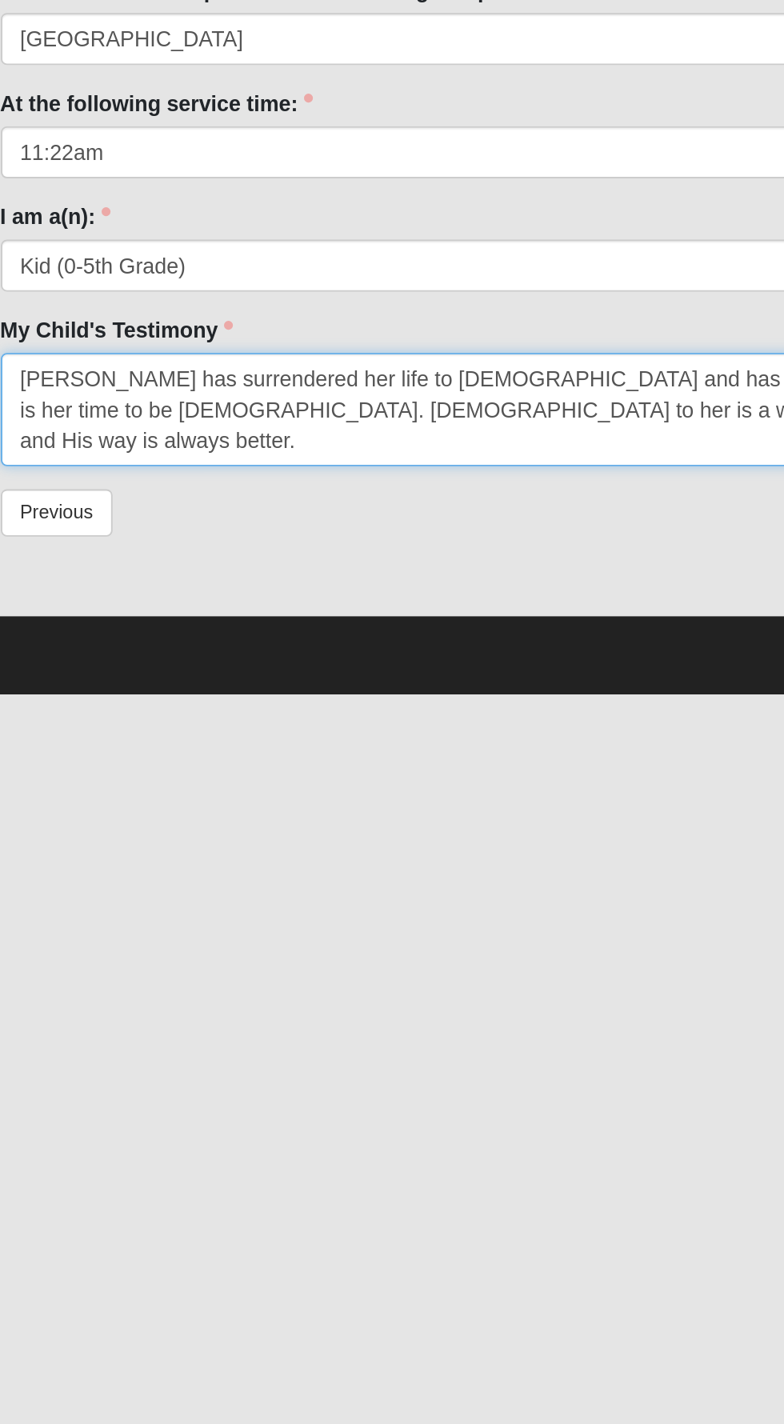
type textarea "Braelynn has surrendered her life to Christ and has felt a consistent calling f…"
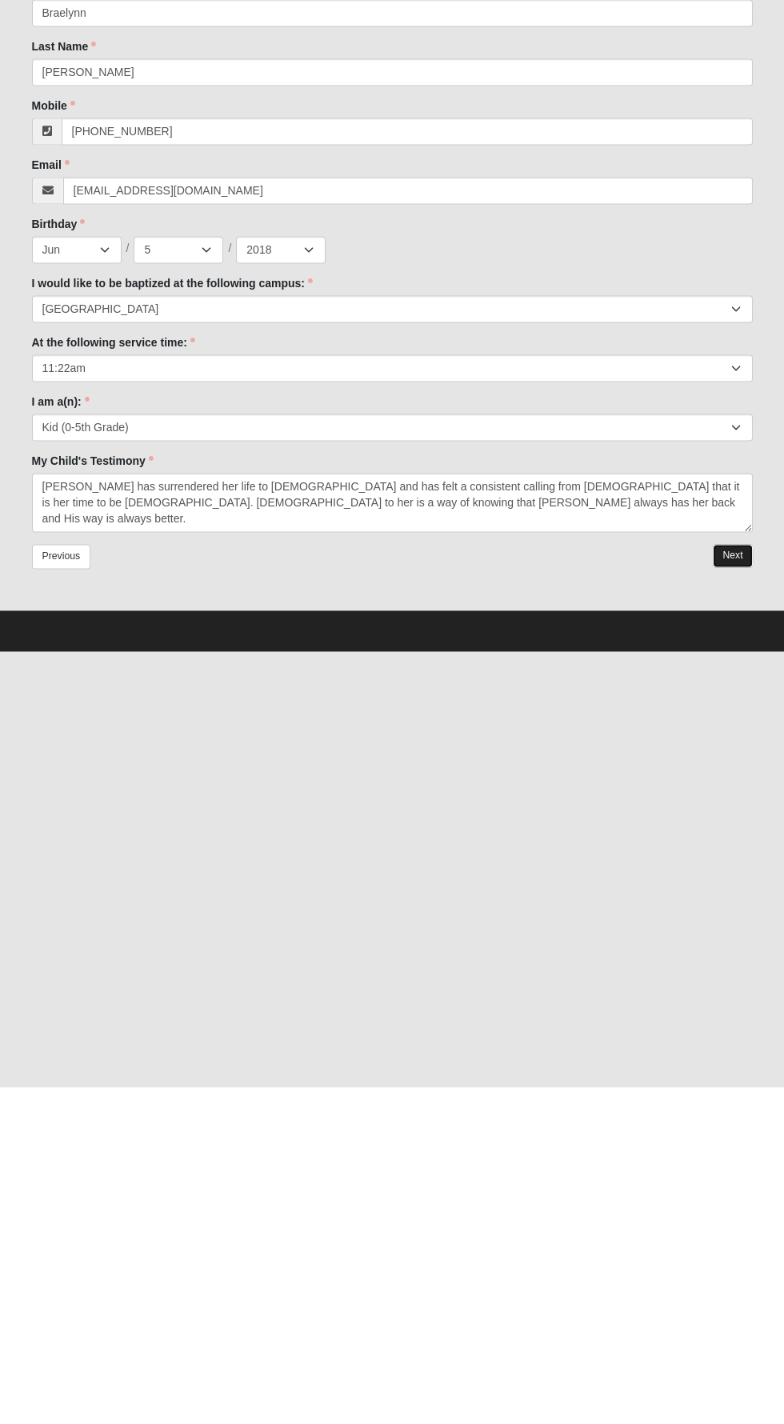
click at [730, 891] on link "Next" at bounding box center [732, 892] width 39 height 23
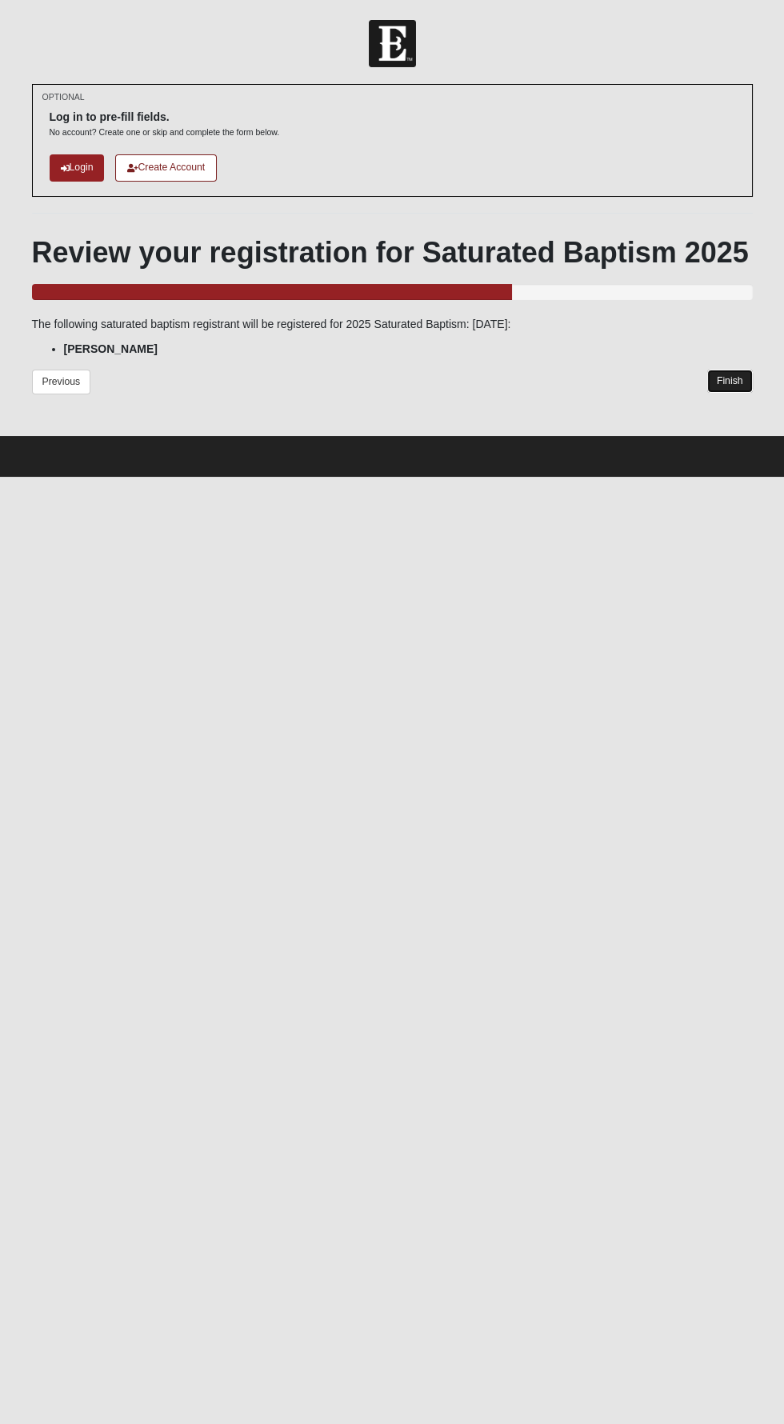
click at [722, 383] on link "Finish" at bounding box center [730, 381] width 46 height 23
